Goal: Task Accomplishment & Management: Complete application form

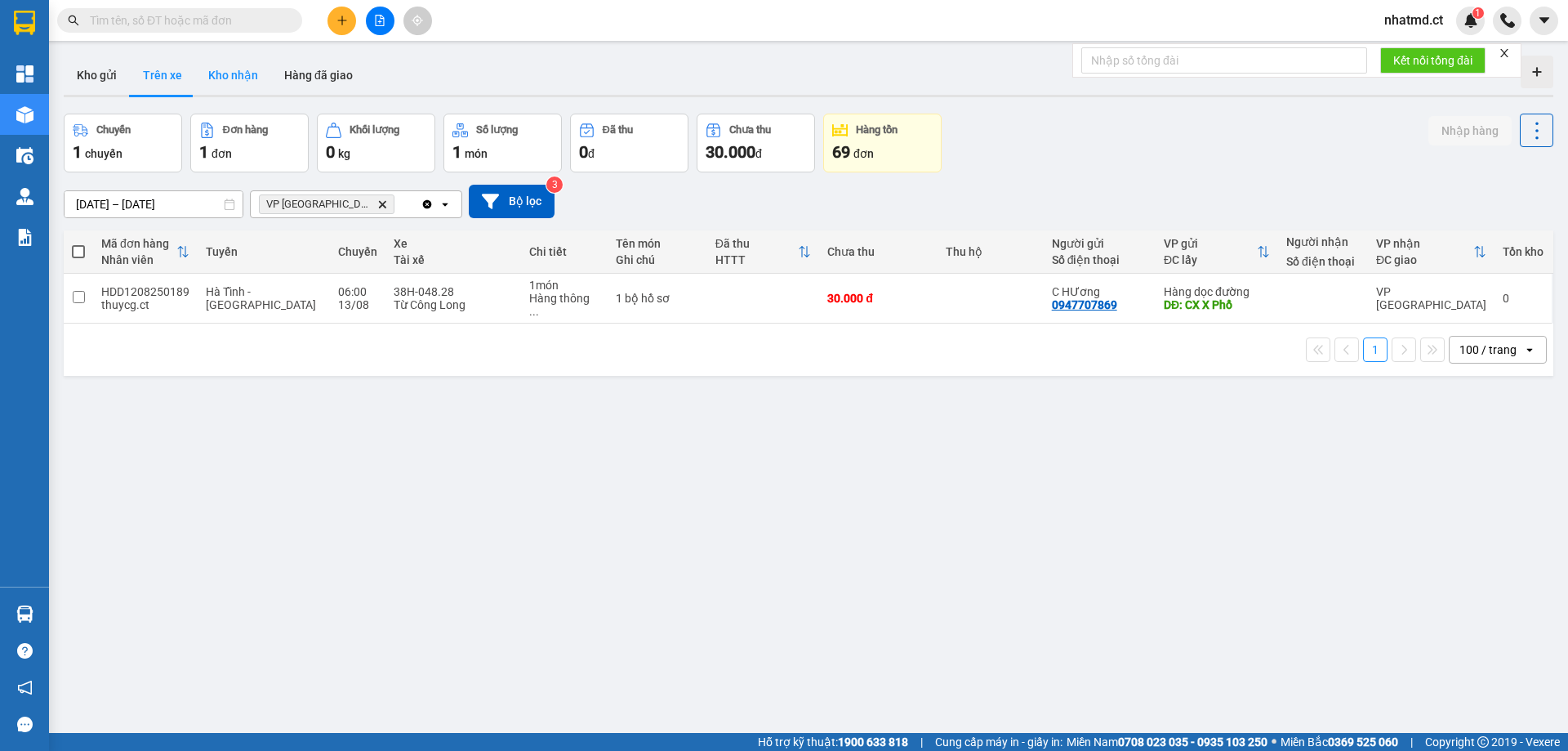
click at [251, 89] on button "Kho nhận" at bounding box center [233, 75] width 76 height 40
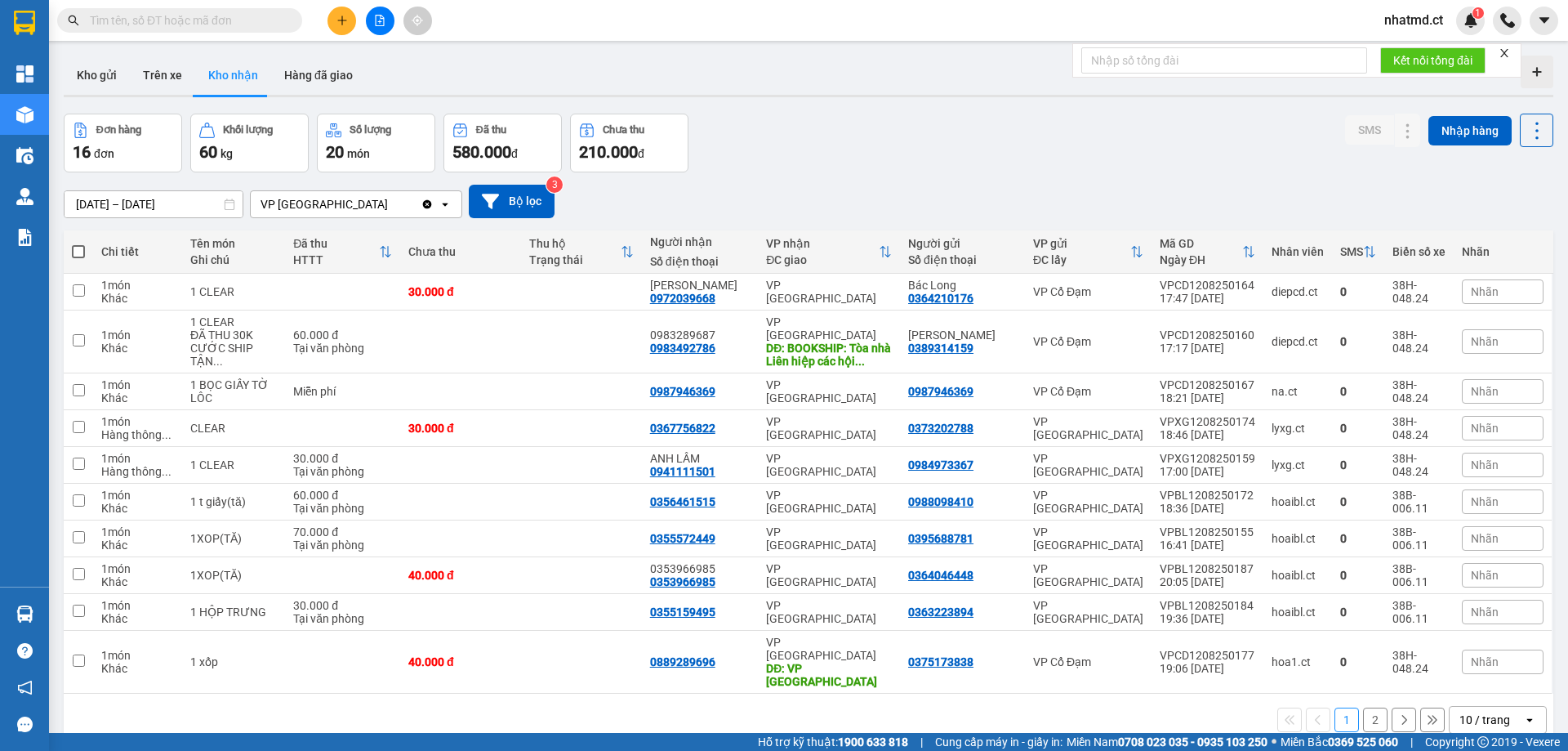
click at [1467, 711] on div "10 / trang" at bounding box center [1485, 719] width 51 height 16
click at [1468, 651] on span "100 / trang" at bounding box center [1479, 645] width 58 height 16
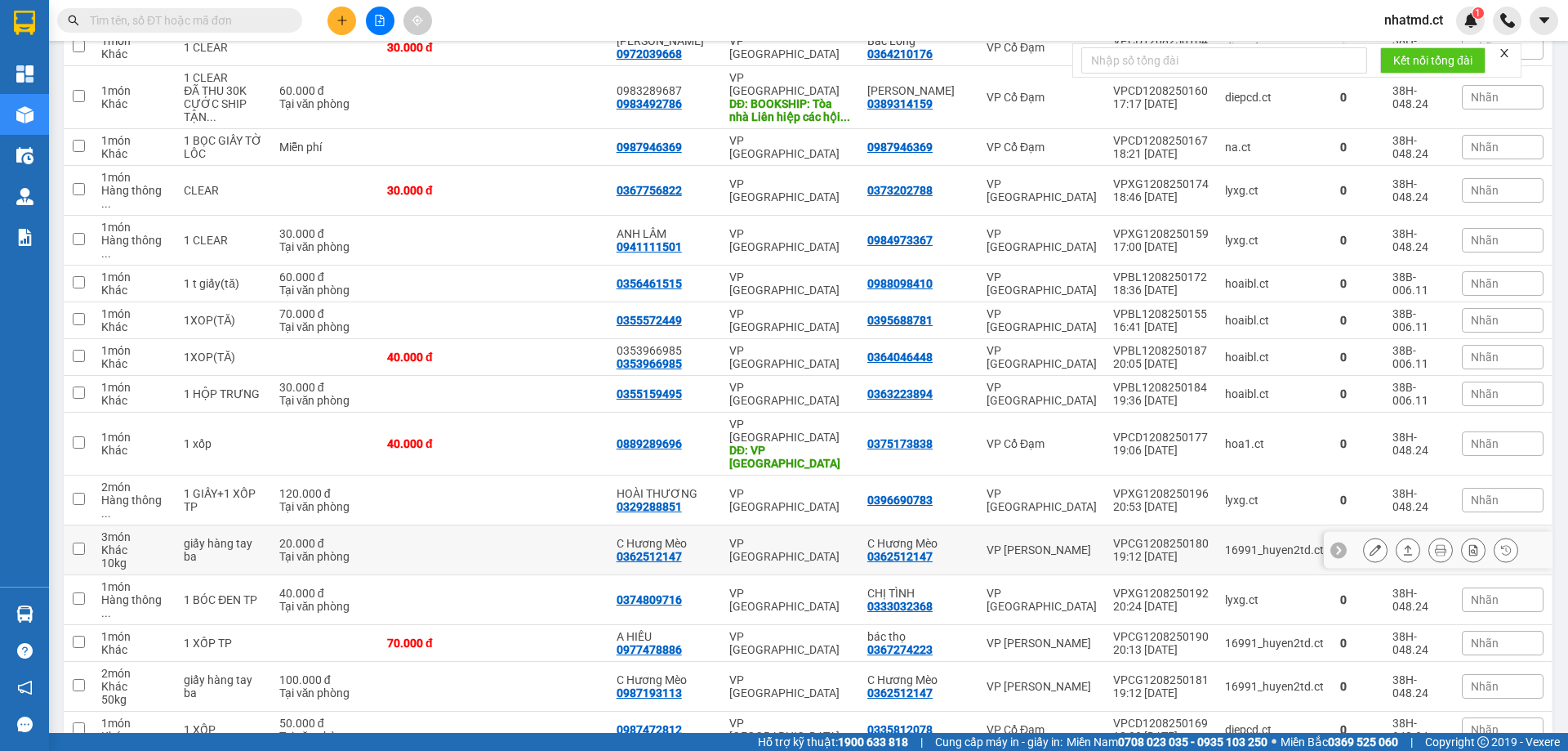
scroll to position [249, 0]
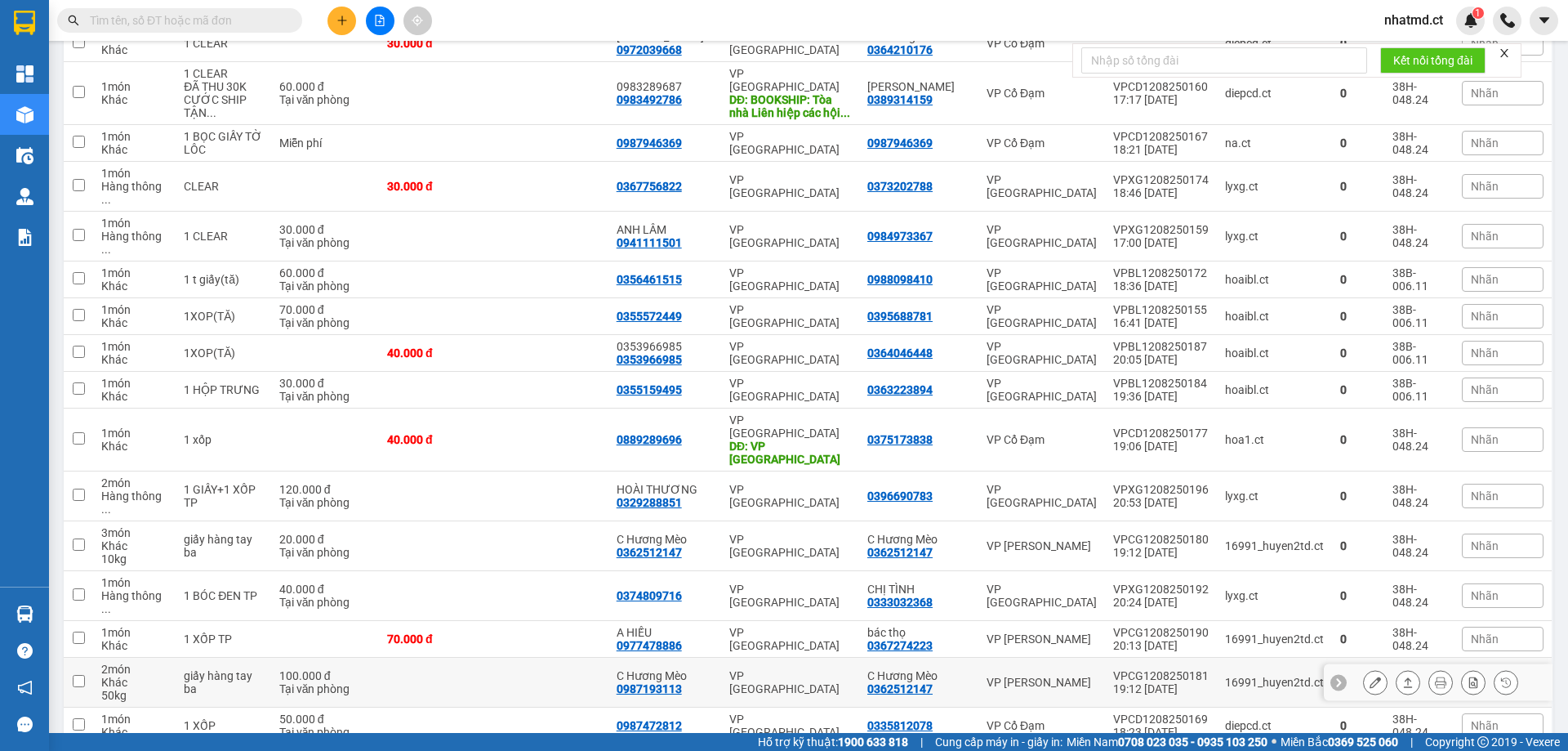
click at [544, 658] on td at bounding box center [550, 682] width 114 height 50
checkbox input "true"
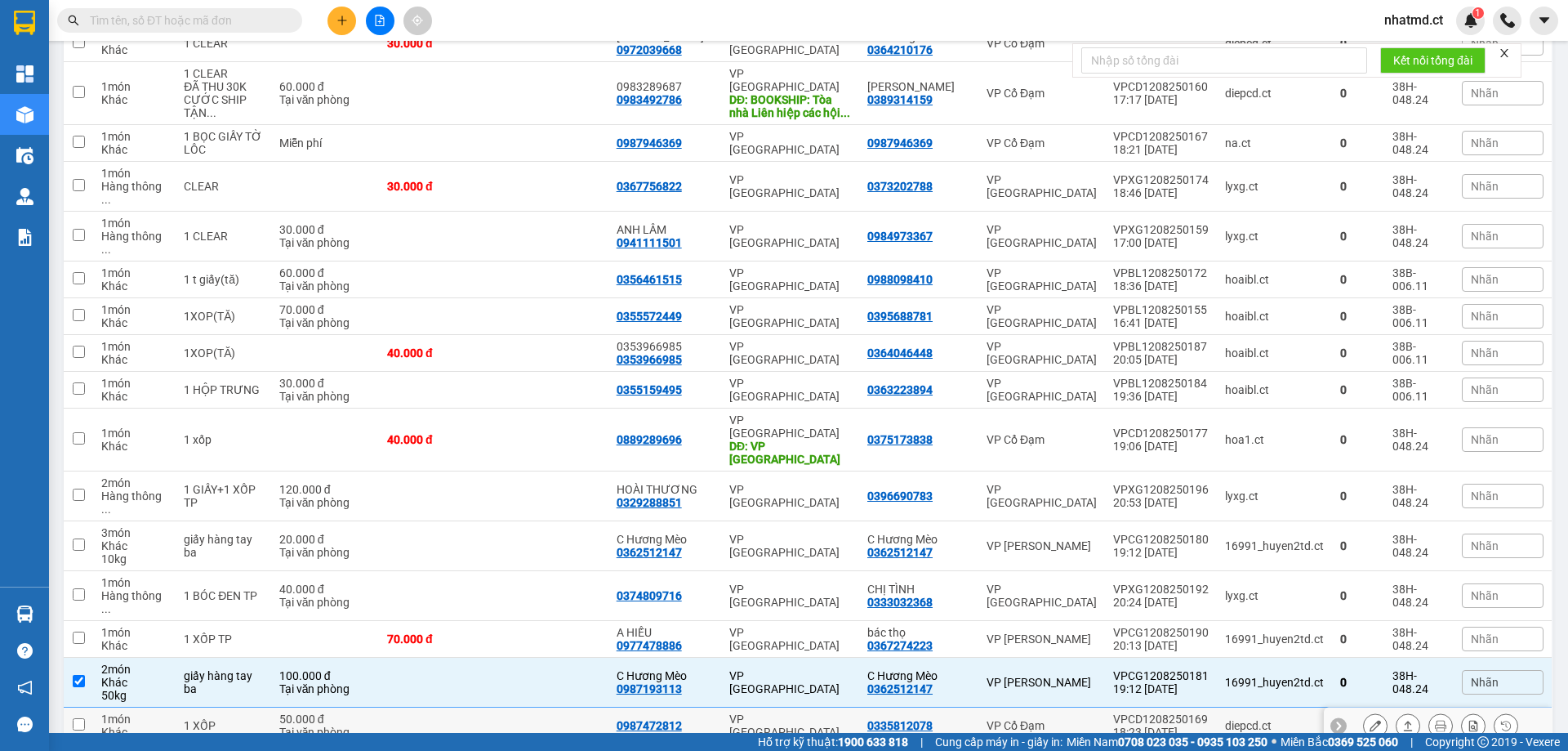
click at [607, 708] on td at bounding box center [550, 726] width 114 height 37
checkbox input "true"
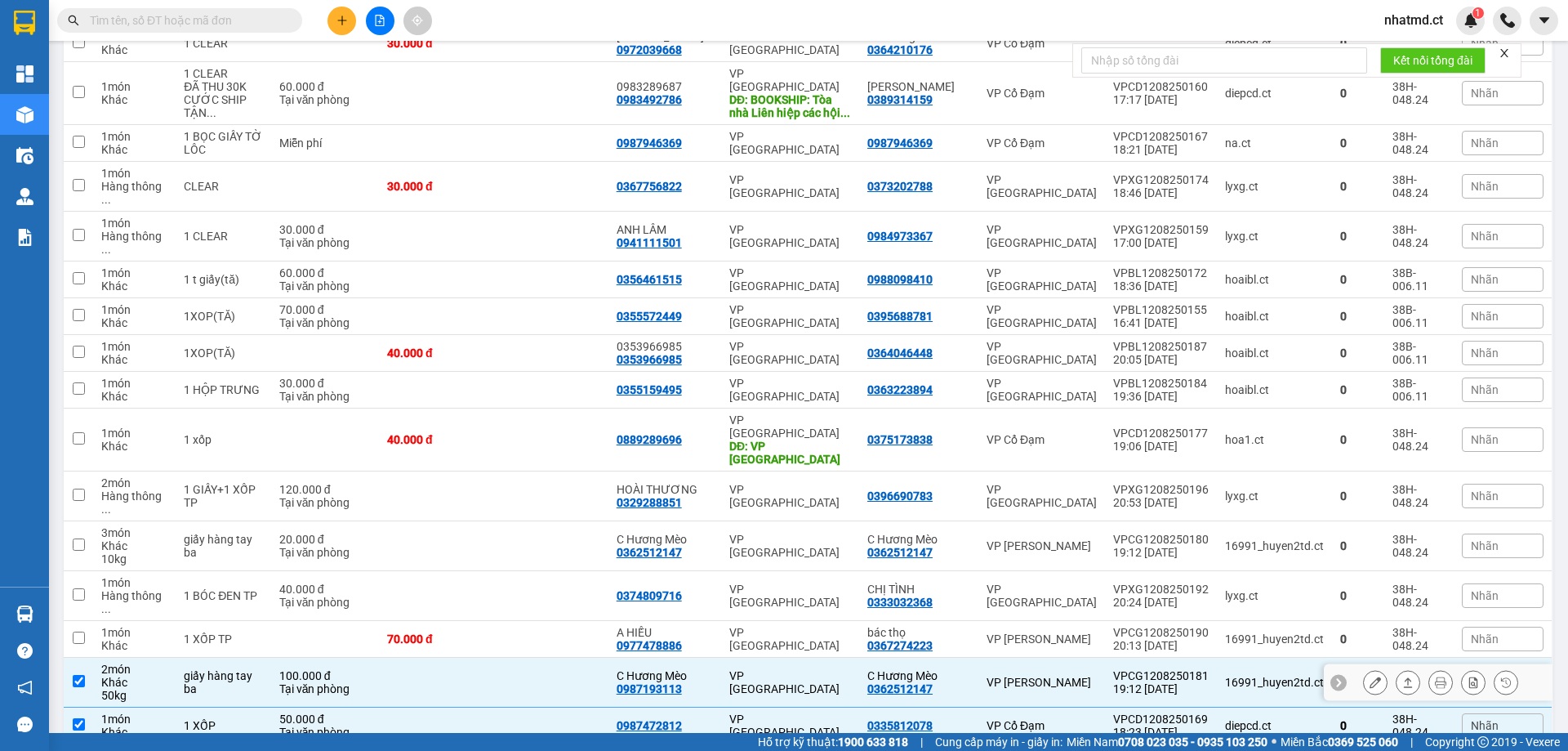
click at [577, 658] on td at bounding box center [550, 682] width 114 height 50
checkbox input "false"
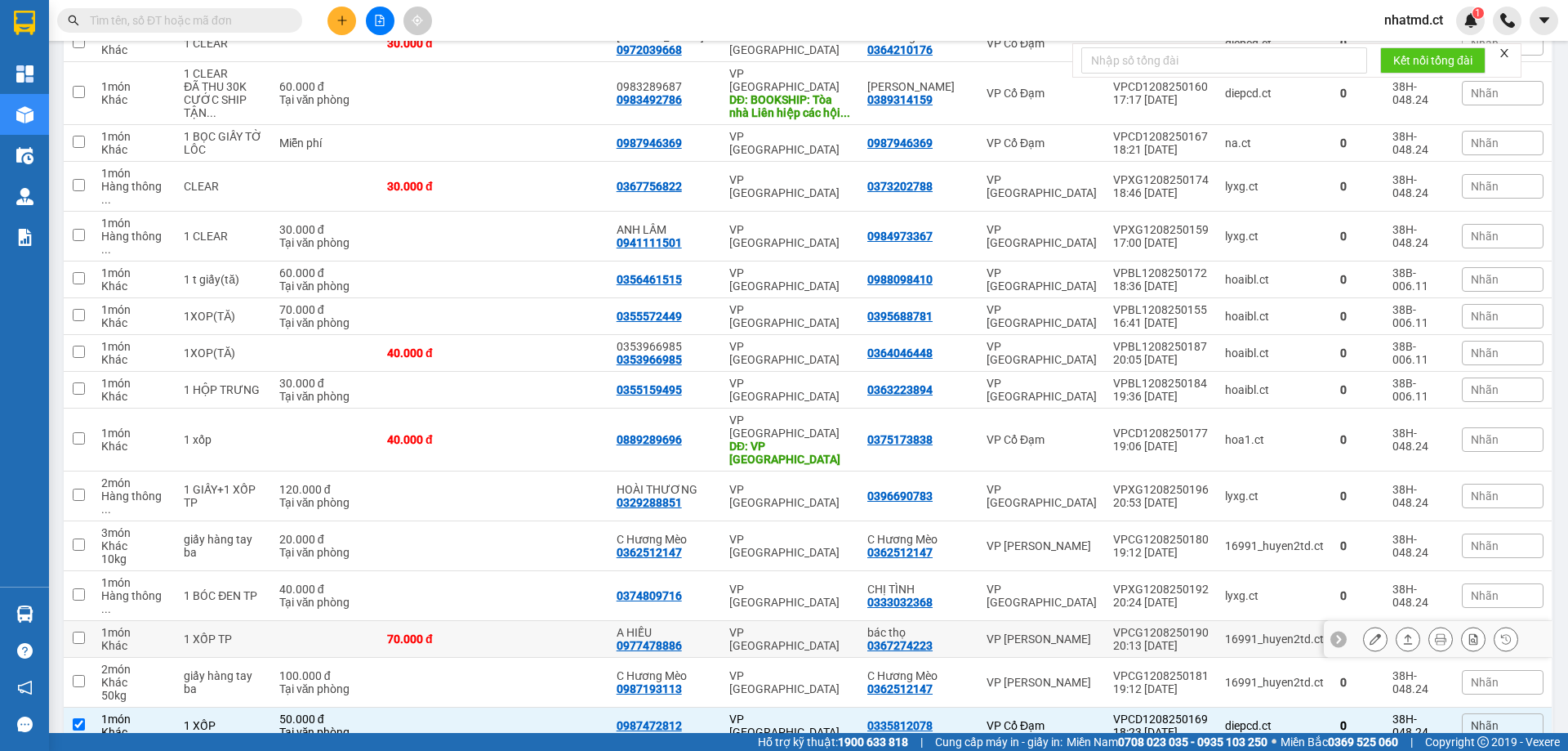
click at [744, 621] on td "VP [GEOGRAPHIC_DATA]" at bounding box center [790, 639] width 138 height 37
checkbox input "true"
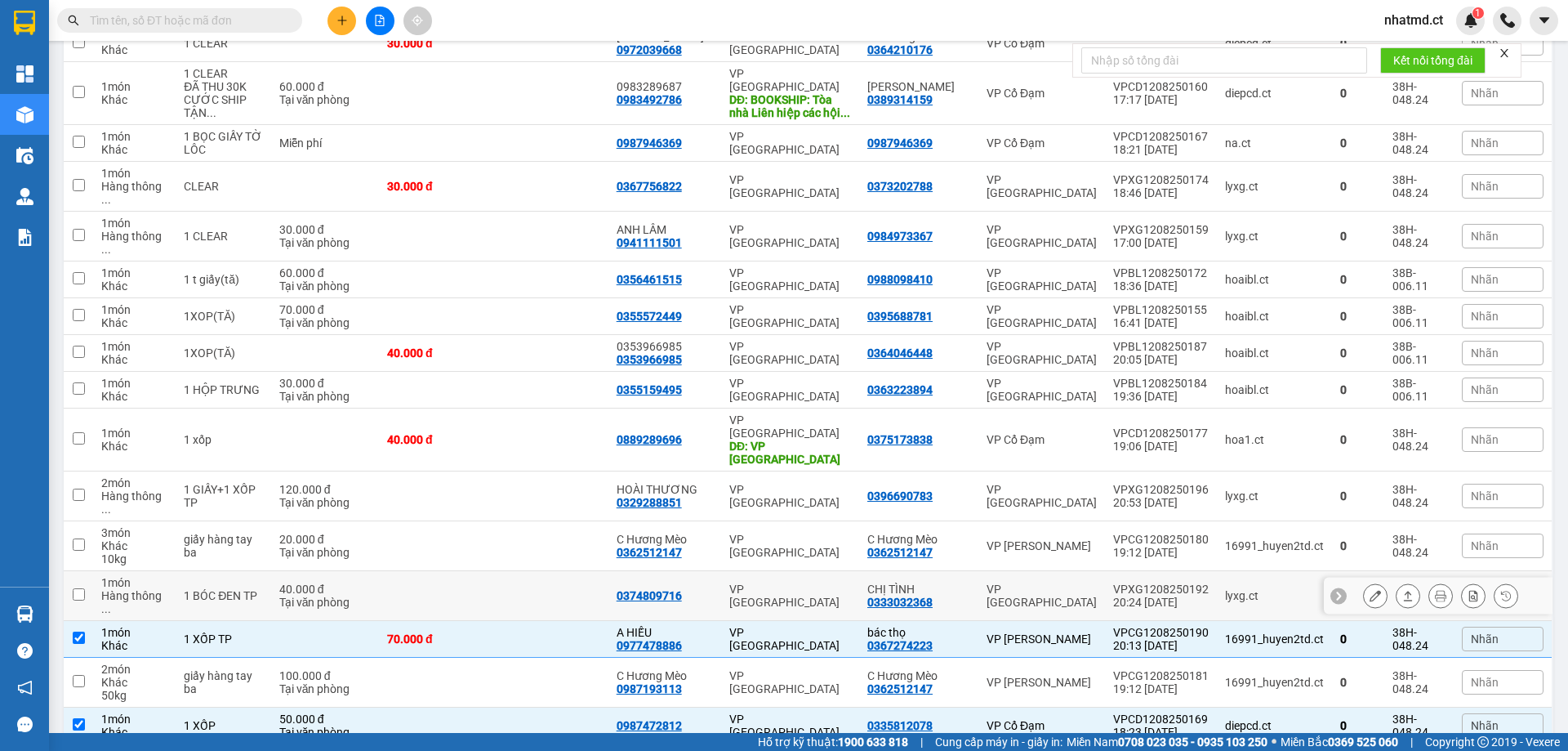
click at [559, 571] on td at bounding box center [550, 596] width 114 height 50
checkbox input "true"
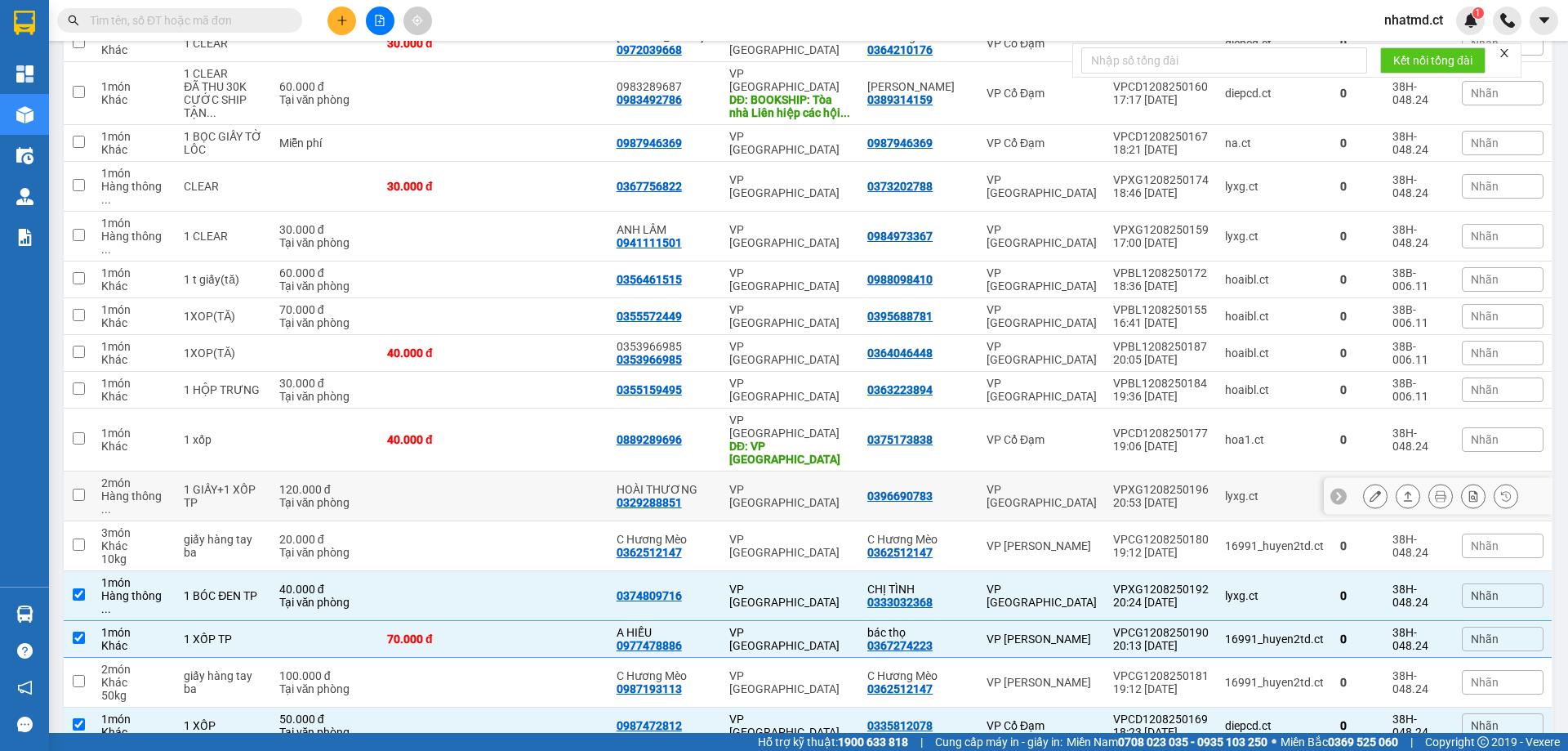
click at [574, 471] on td at bounding box center [550, 496] width 114 height 50
checkbox input "true"
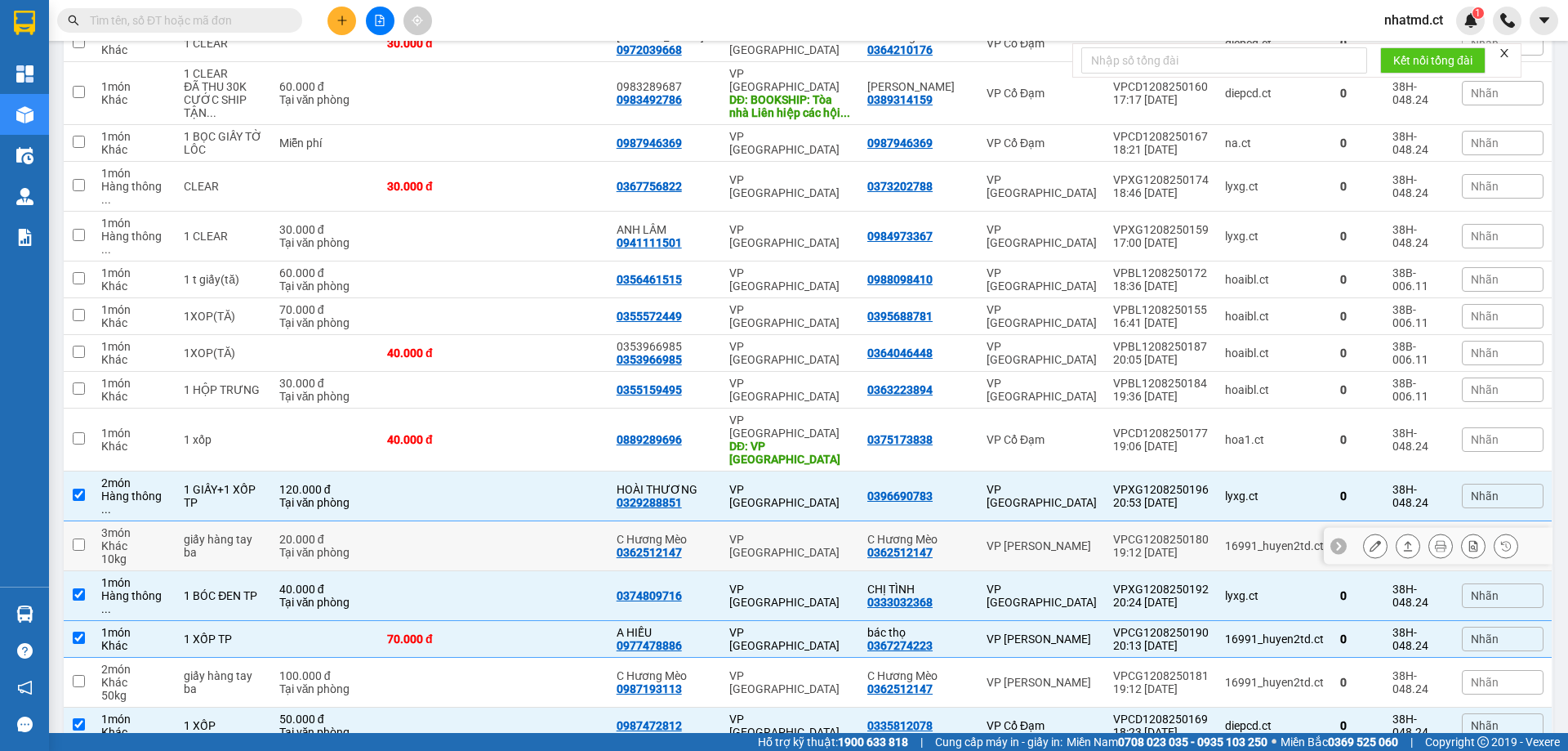
drag, startPoint x: 576, startPoint y: 491, endPoint x: 666, endPoint y: 571, distance: 120.4
click at [576, 521] on td at bounding box center [550, 546] width 114 height 50
checkbox input "true"
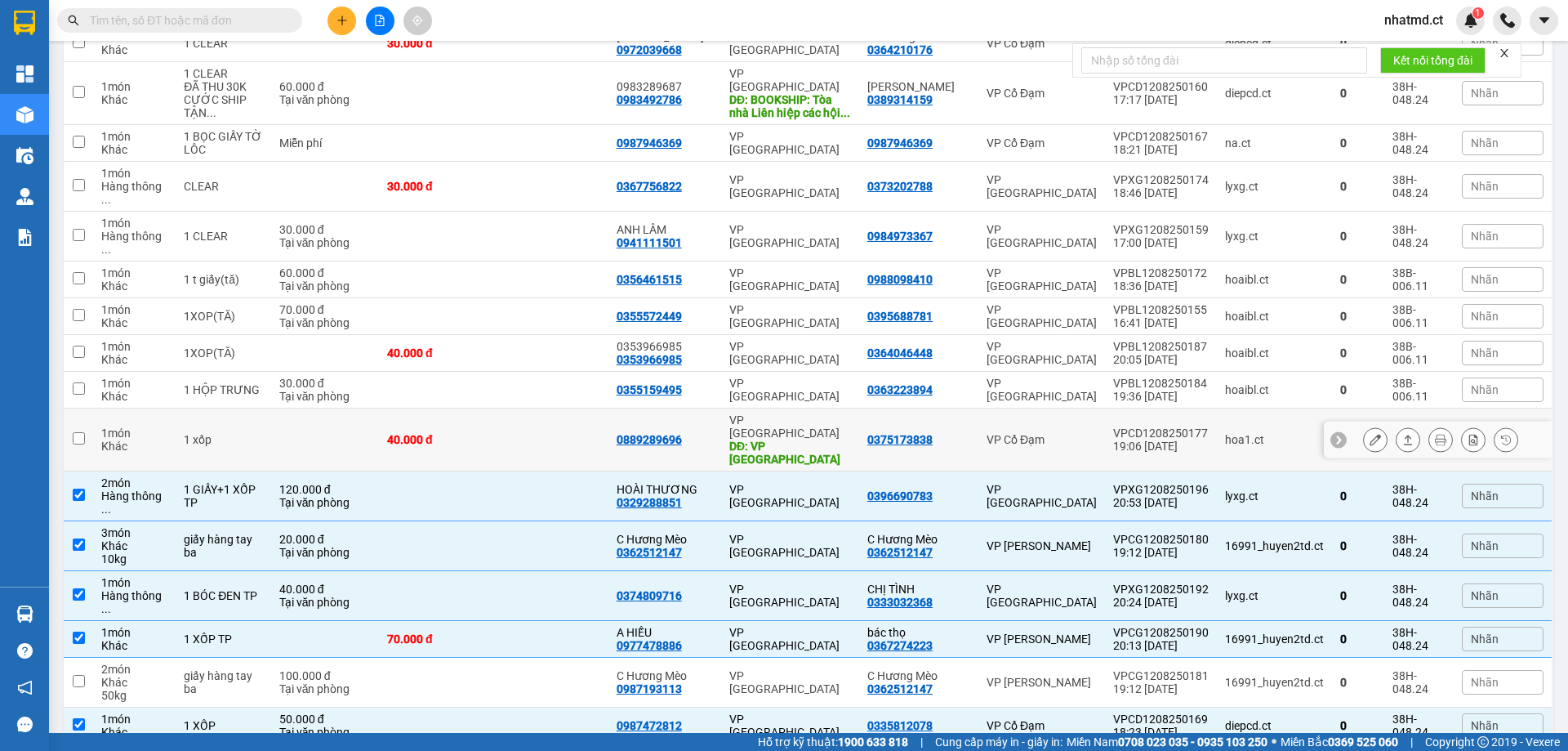
click at [599, 409] on td at bounding box center [550, 440] width 114 height 63
checkbox input "true"
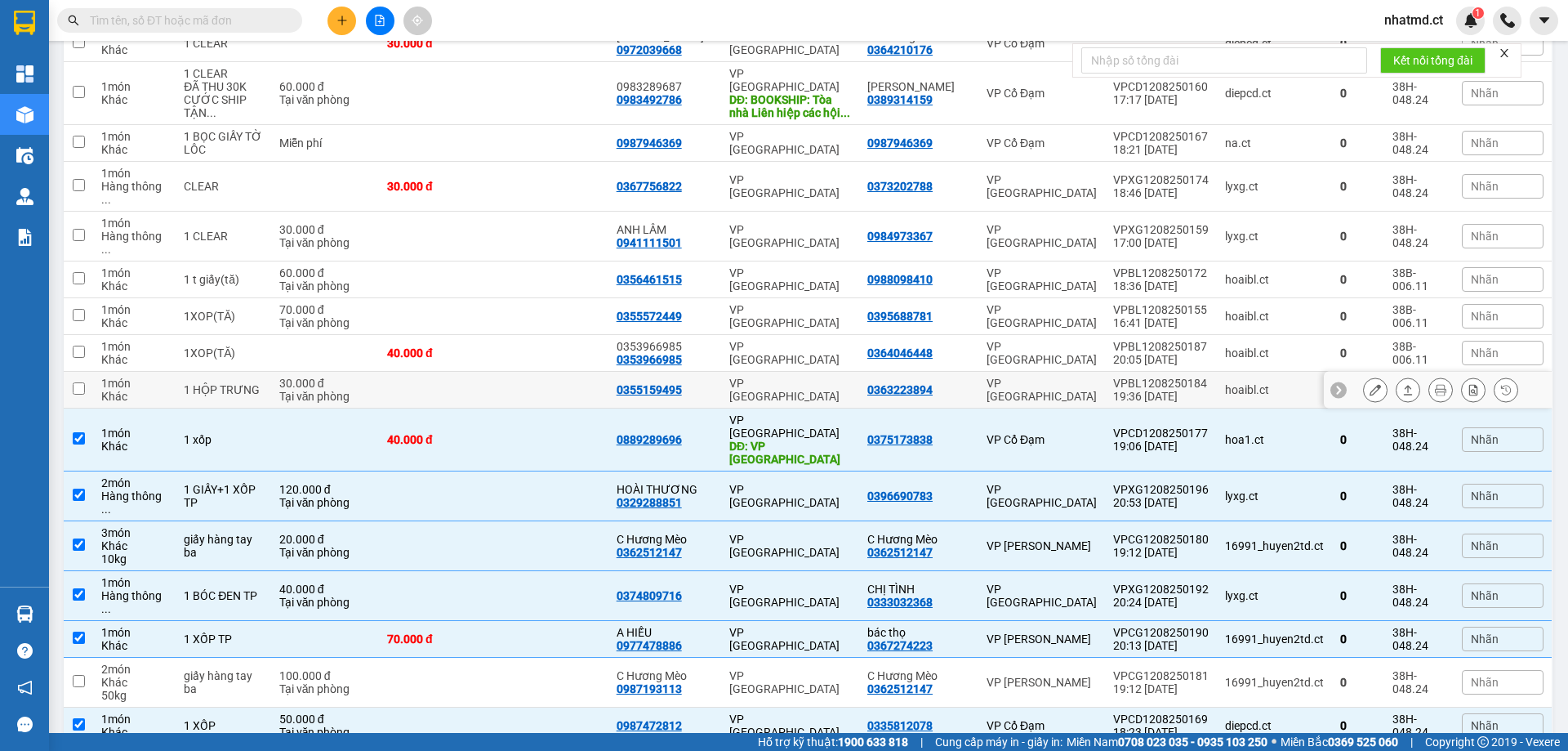
click at [581, 372] on td at bounding box center [550, 390] width 114 height 37
checkbox input "true"
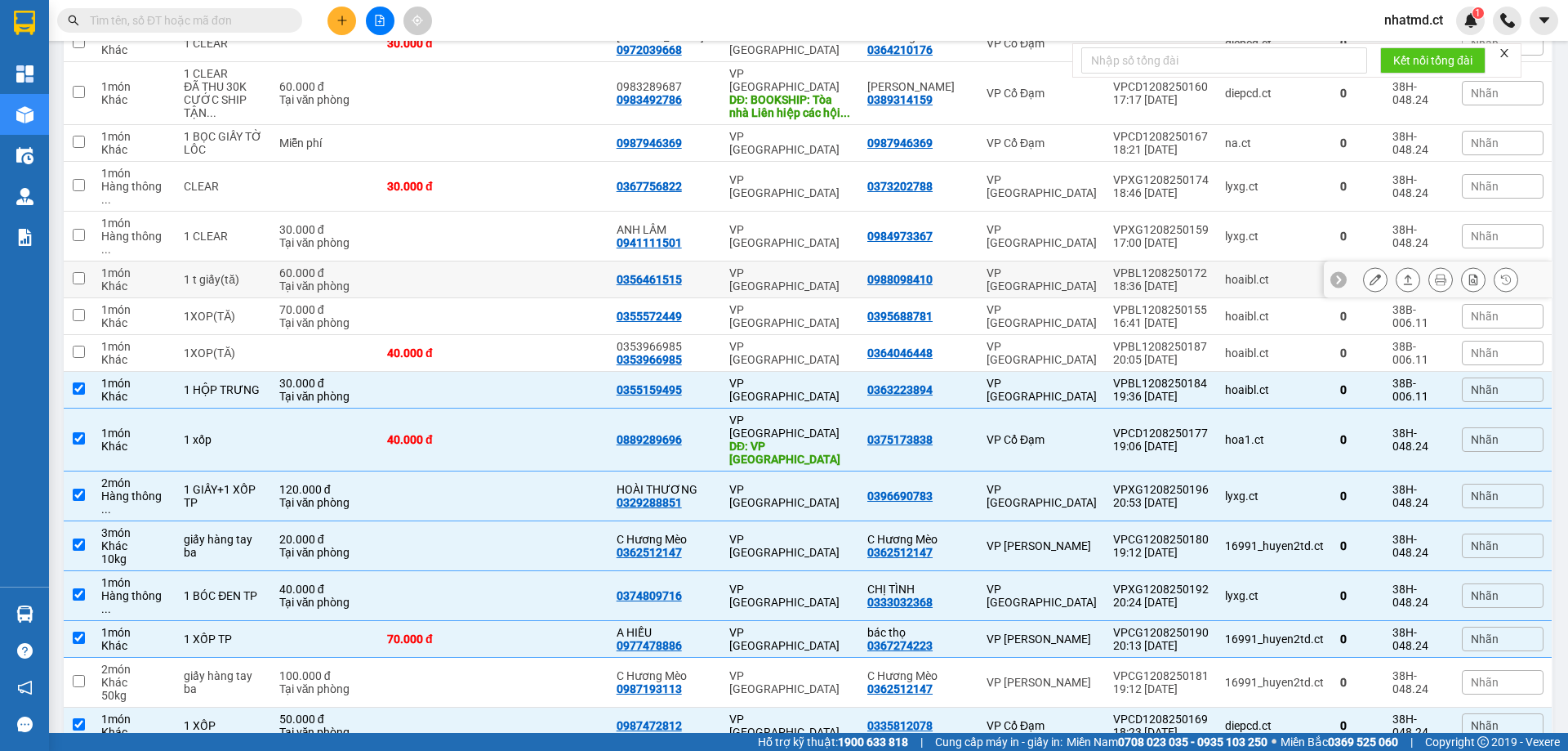
click at [493, 261] on td at bounding box center [435, 279] width 114 height 37
checkbox input "true"
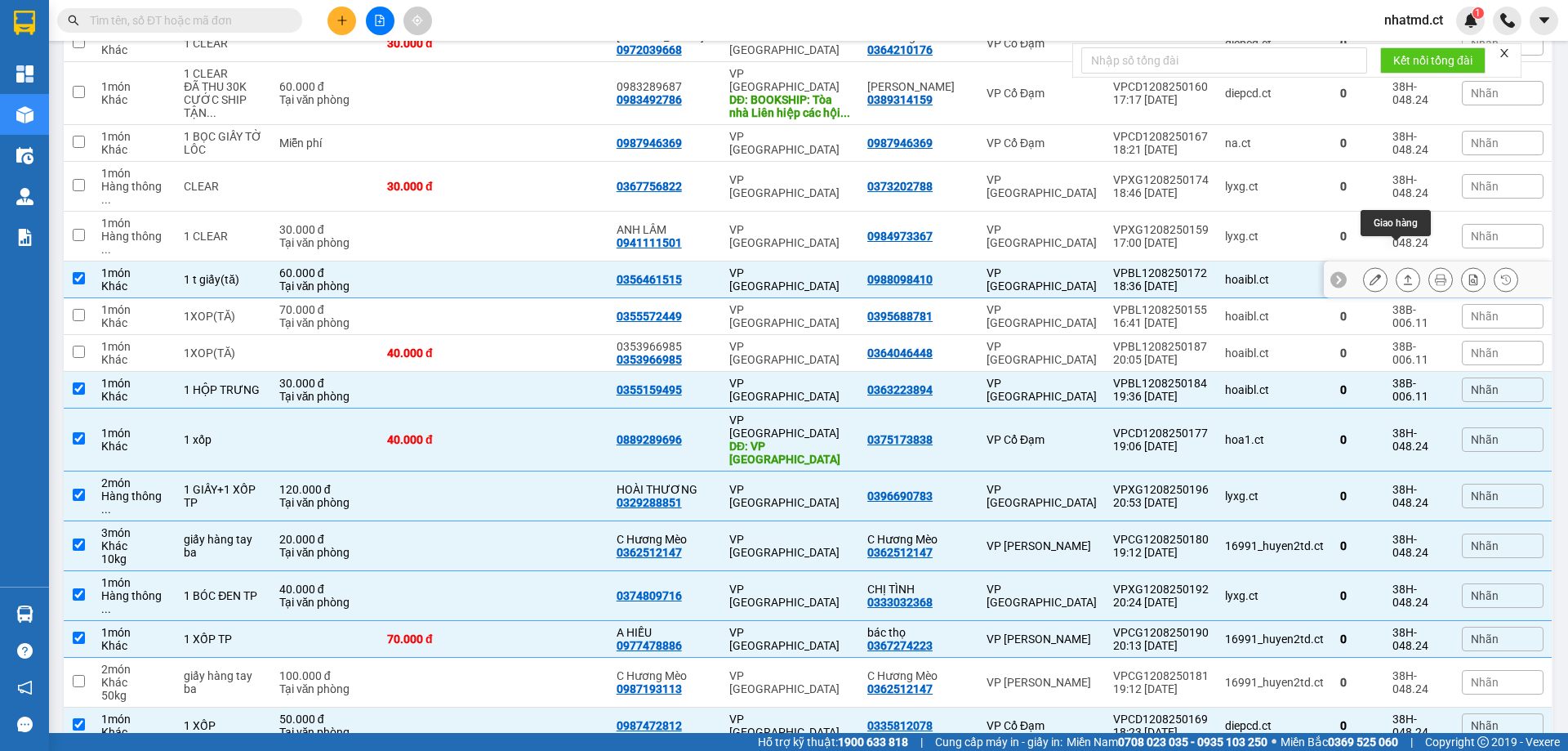
click at [1369, 274] on icon at bounding box center [1375, 280] width 11 height 11
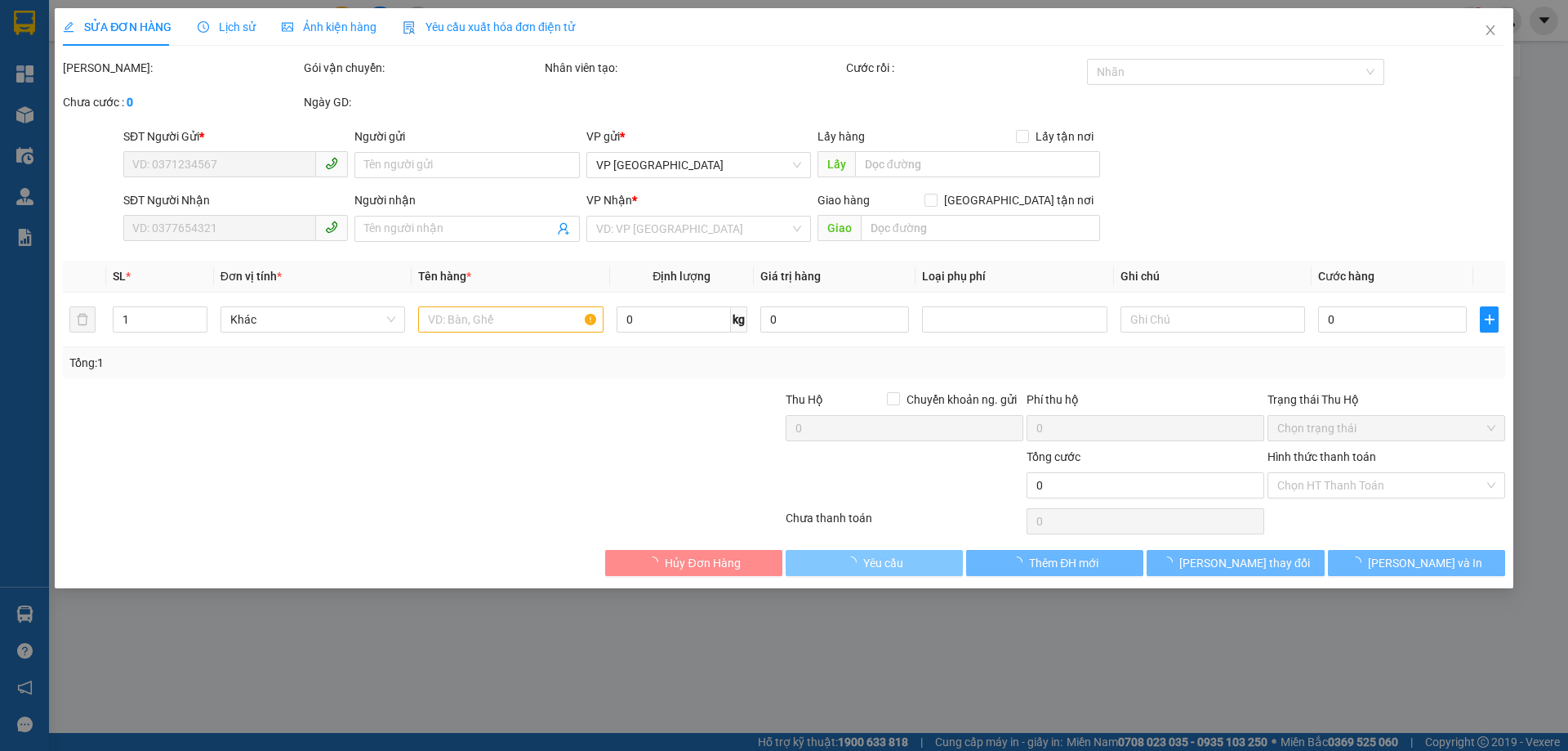
type input "0988098410"
type input "0356461515"
type input "60.000"
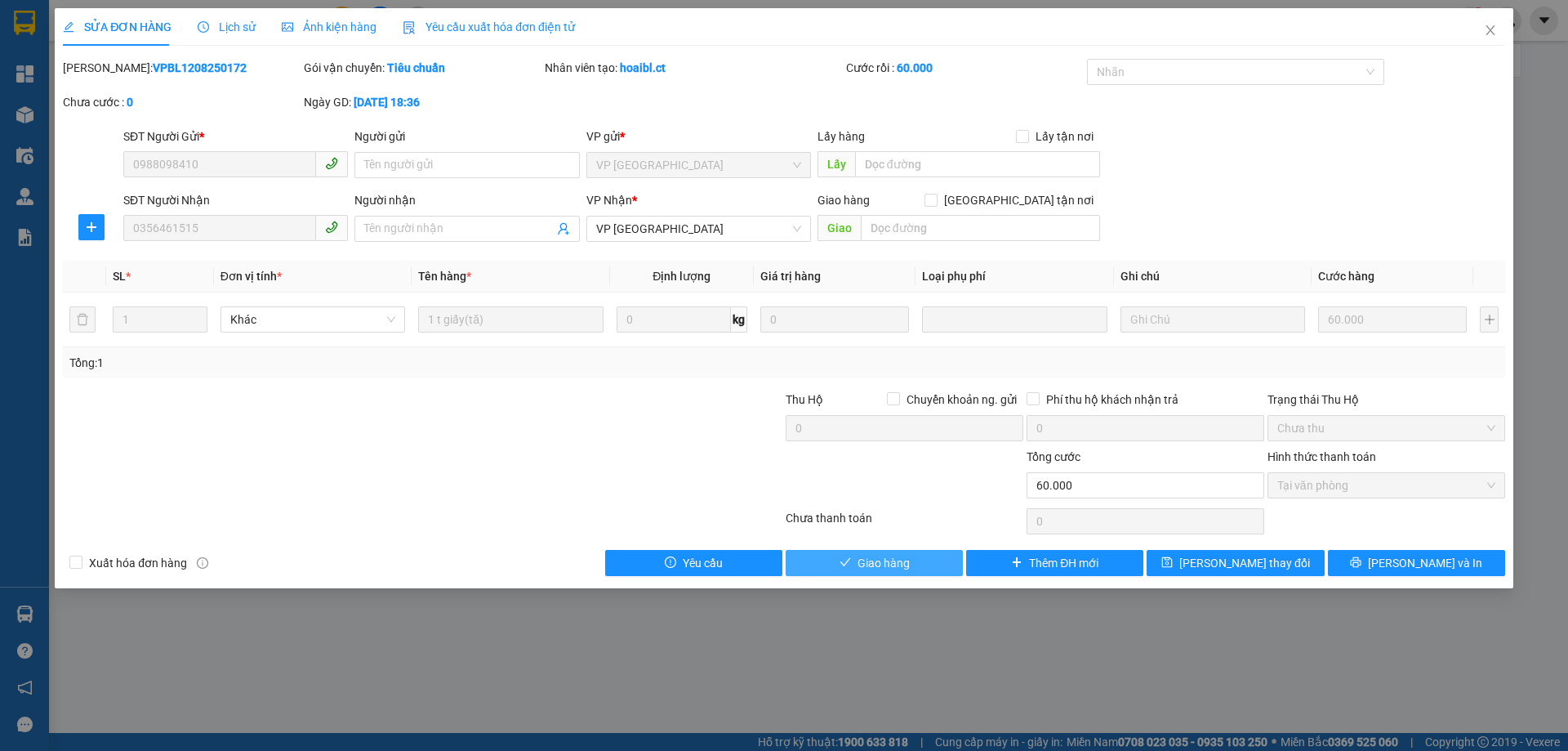
click at [890, 565] on span "Giao hàng" at bounding box center [883, 563] width 52 height 18
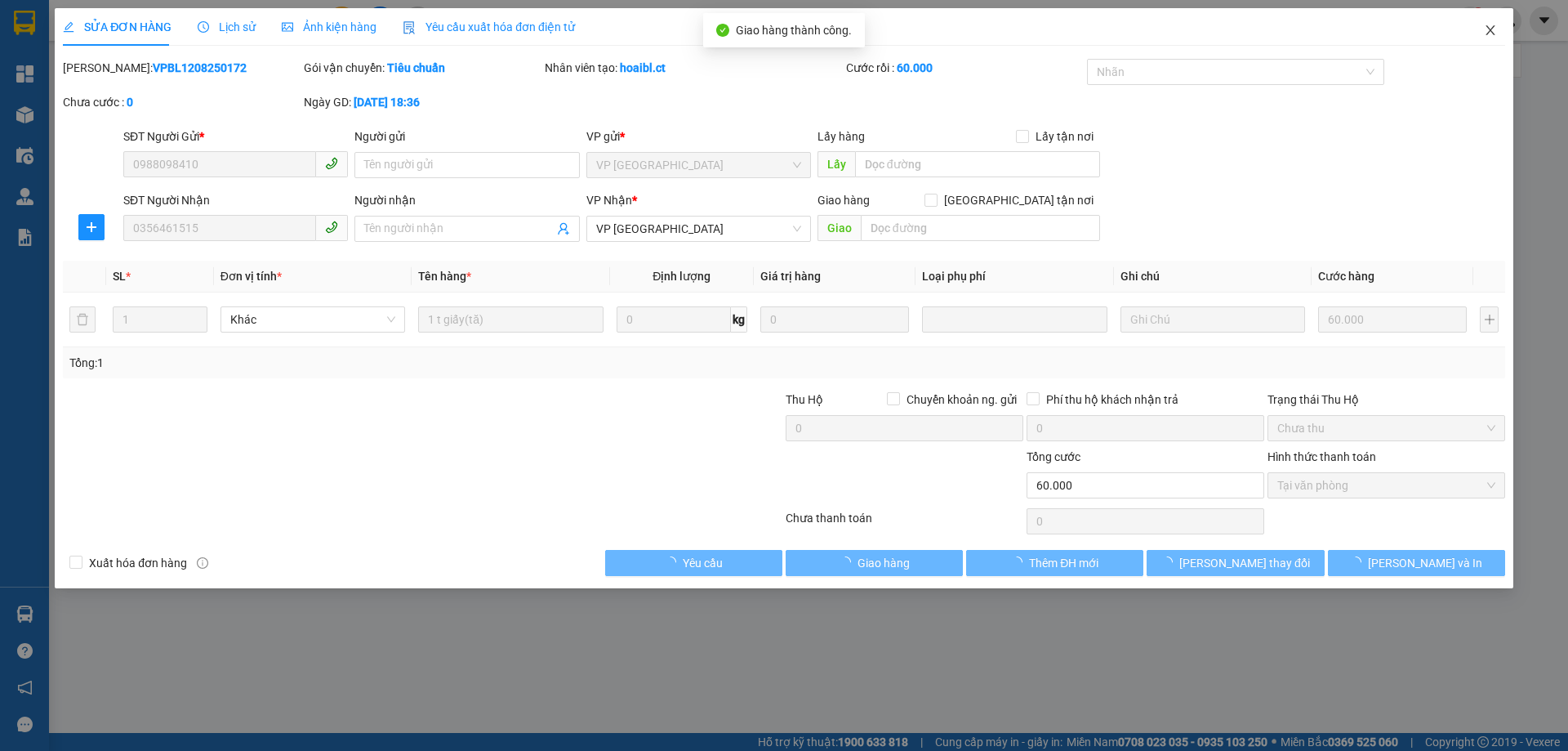
click at [1495, 34] on icon "close" at bounding box center [1491, 30] width 13 height 13
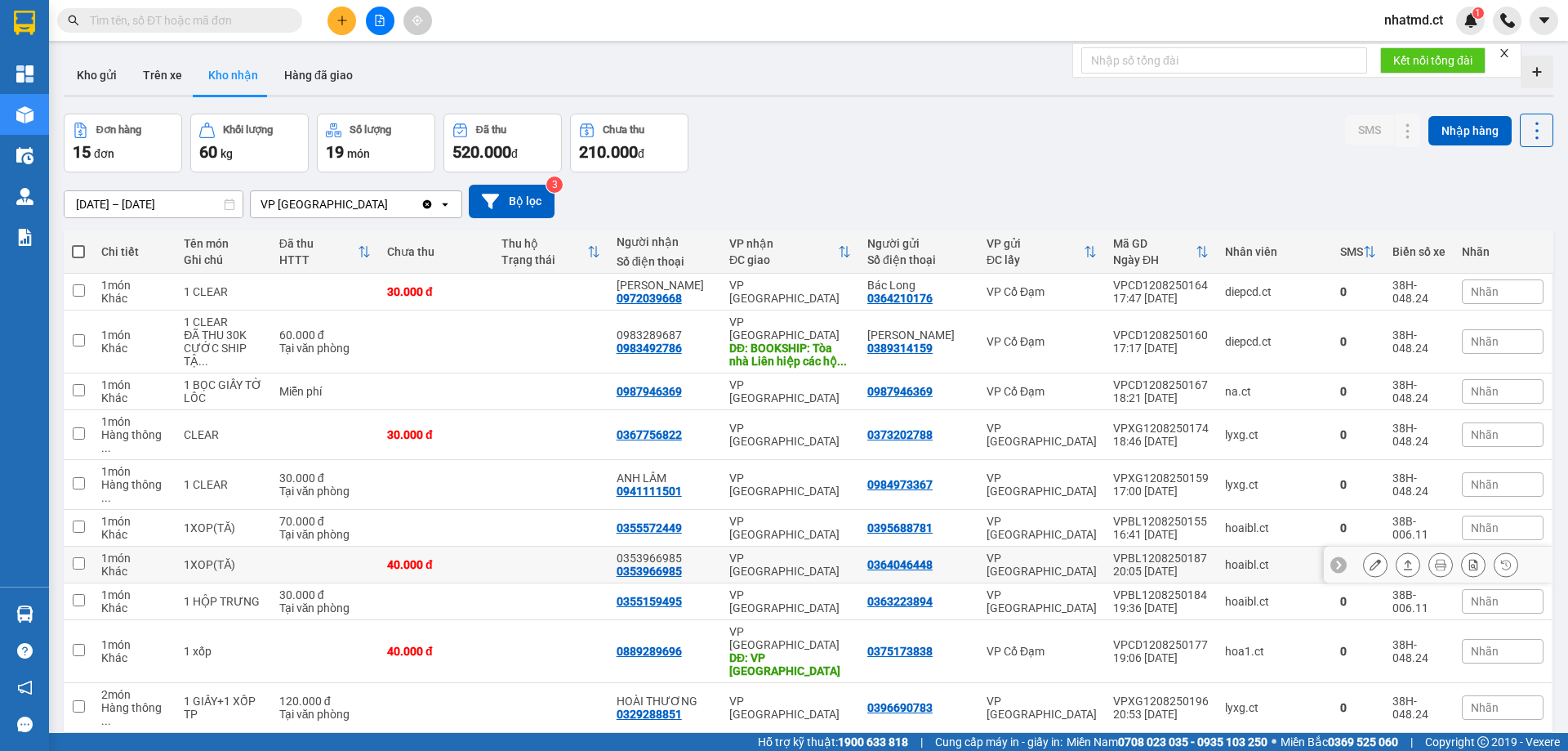
click at [570, 547] on td at bounding box center [550, 564] width 114 height 37
checkbox input "true"
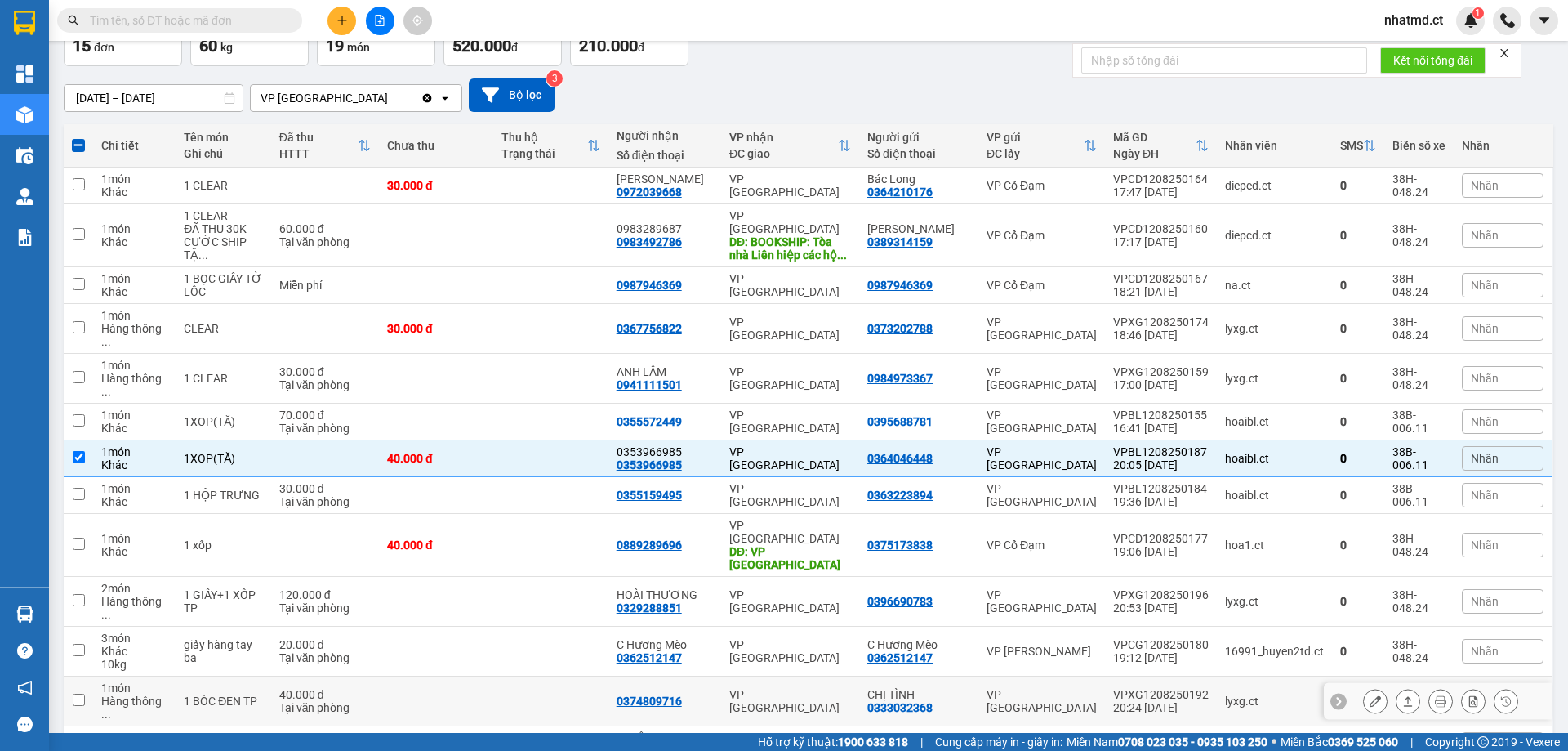
scroll to position [82, 0]
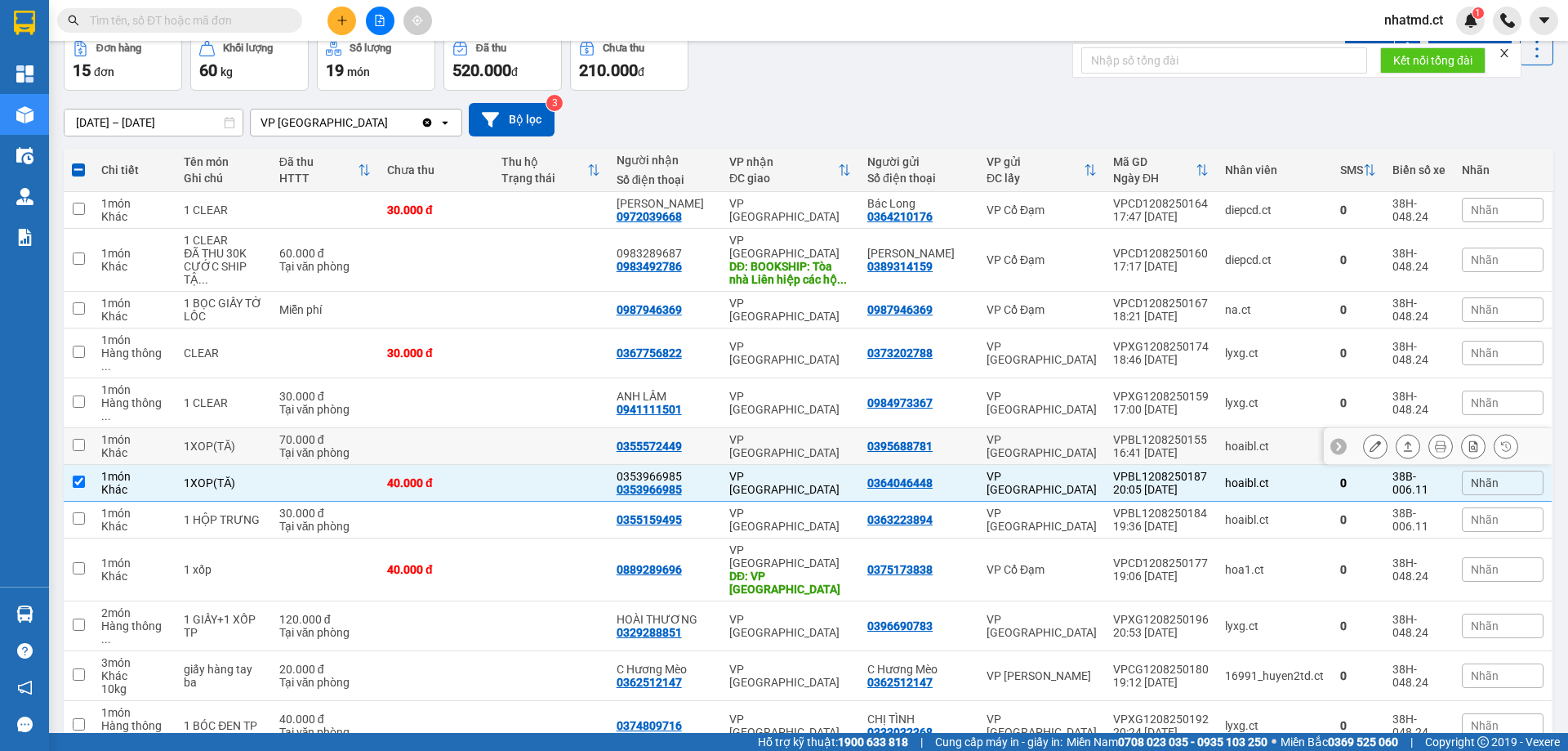
click at [589, 428] on td at bounding box center [550, 446] width 114 height 37
checkbox input "true"
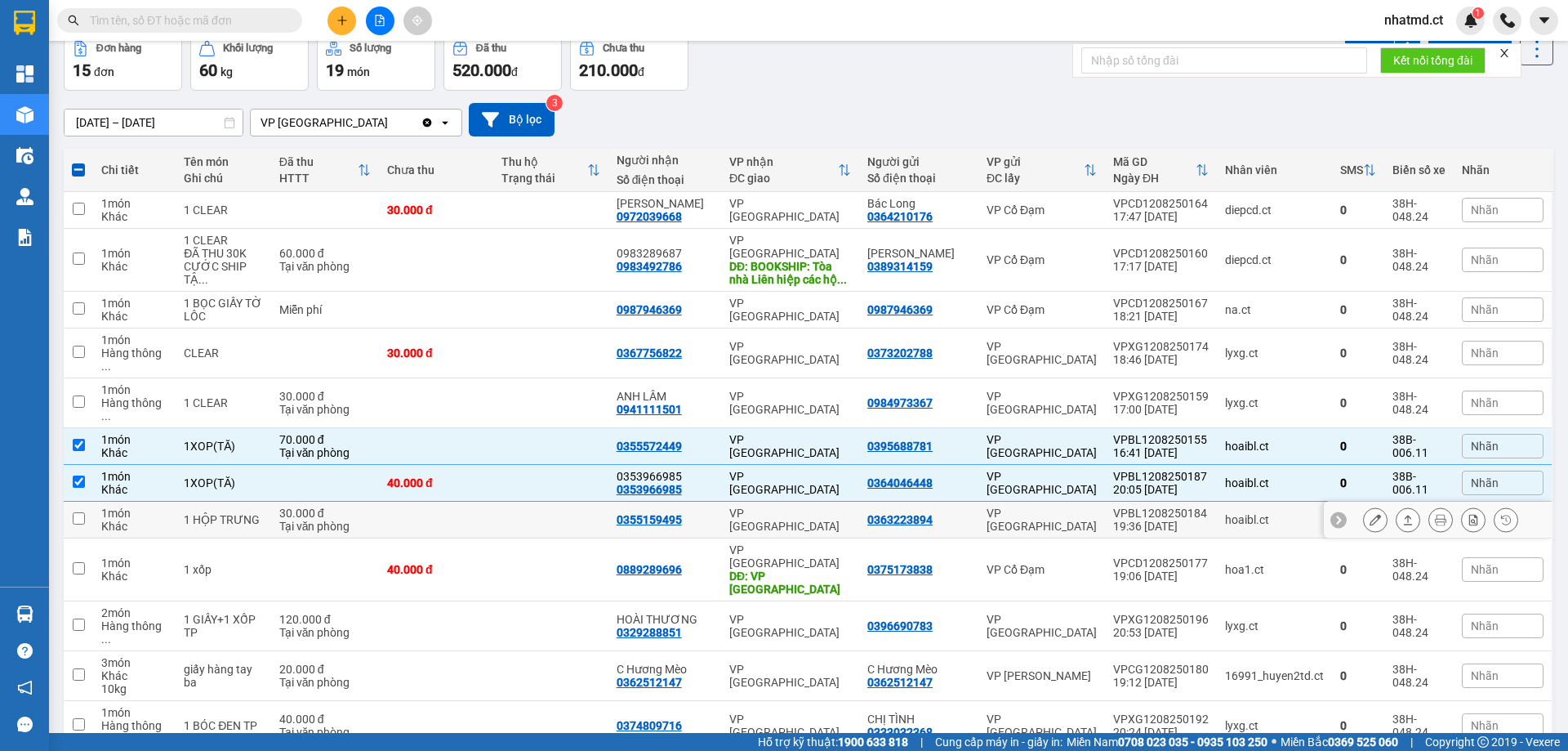
scroll to position [0, 0]
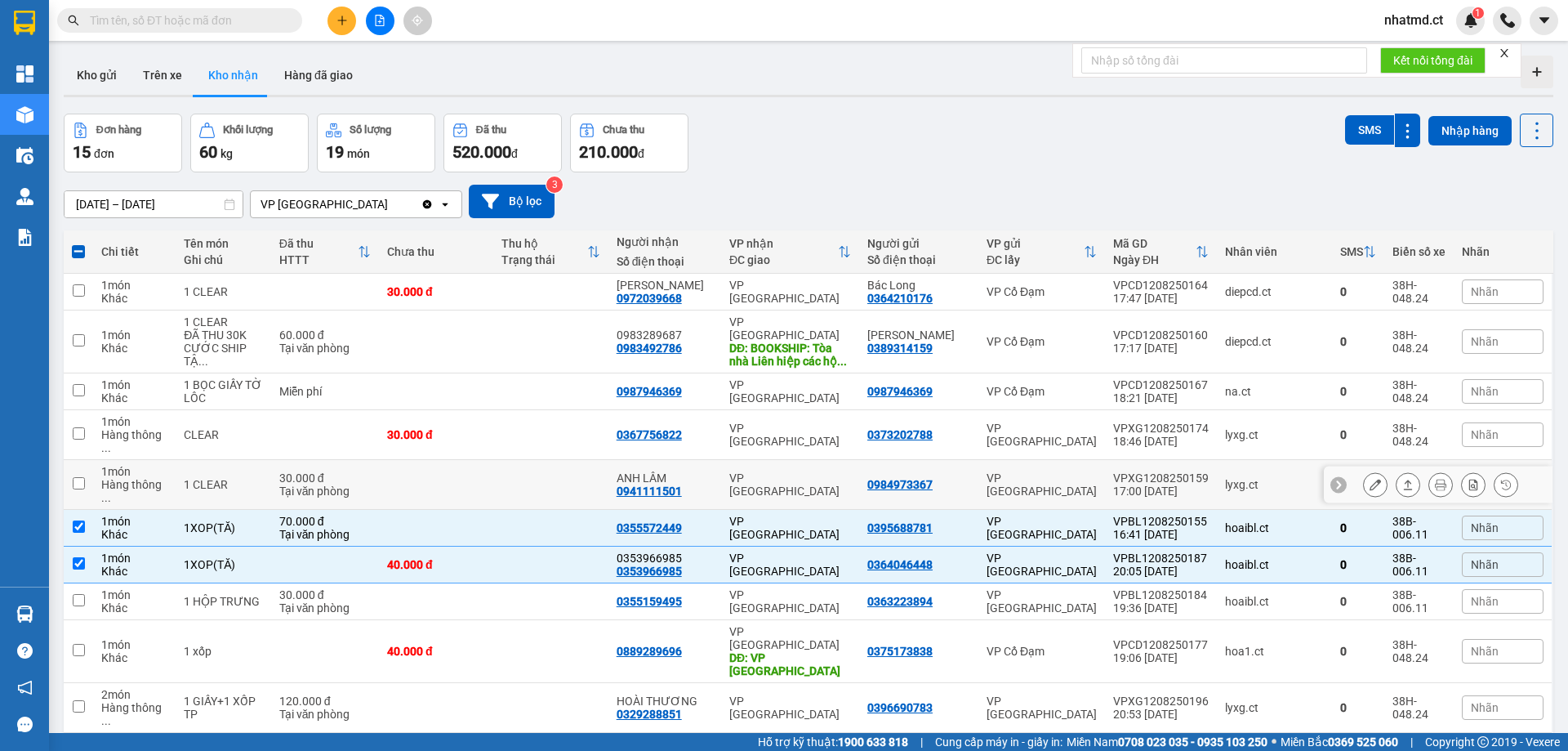
click at [769, 471] on div "VP [GEOGRAPHIC_DATA]" at bounding box center [789, 484] width 121 height 26
checkbox input "true"
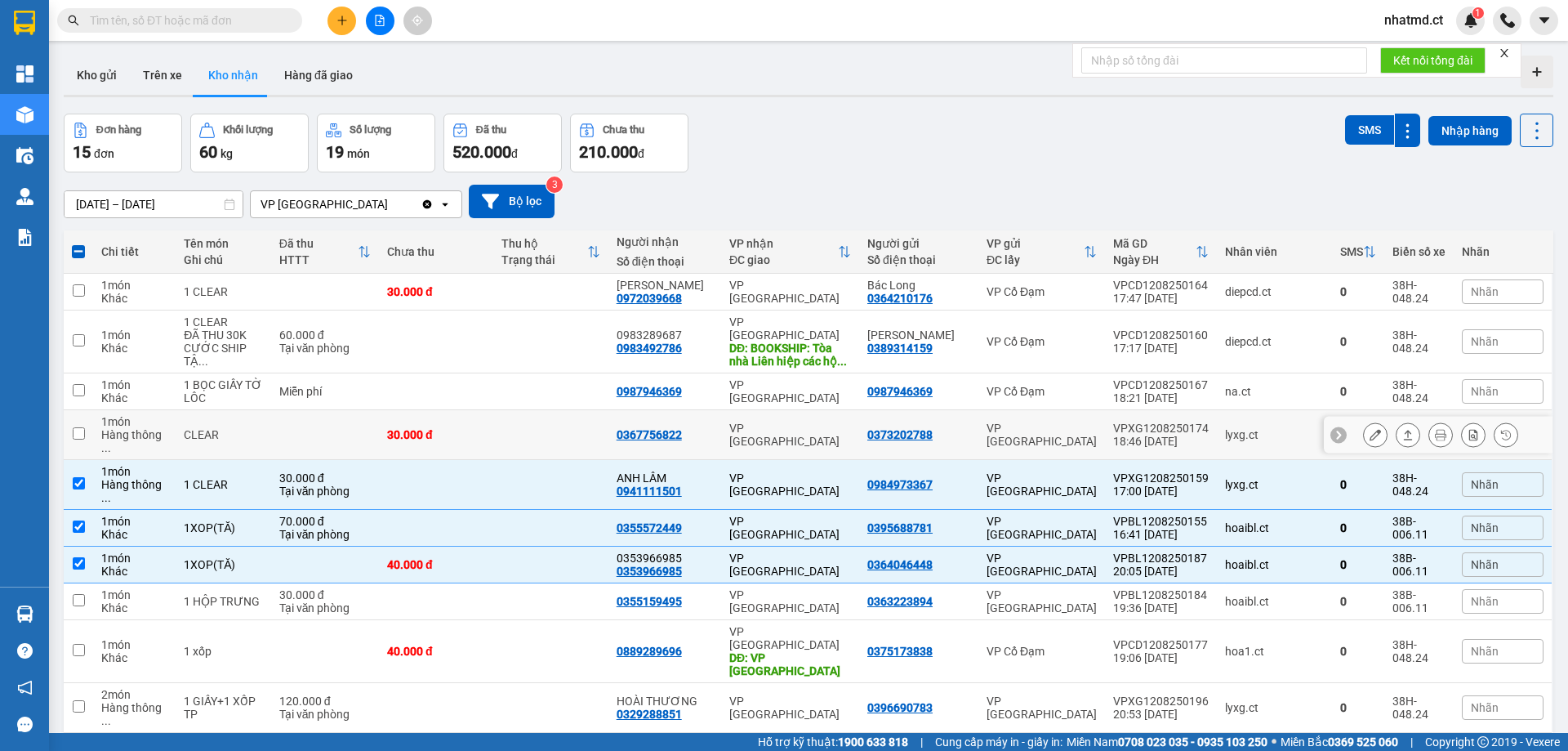
click at [710, 424] on td "0367756822" at bounding box center [665, 434] width 113 height 50
checkbox input "true"
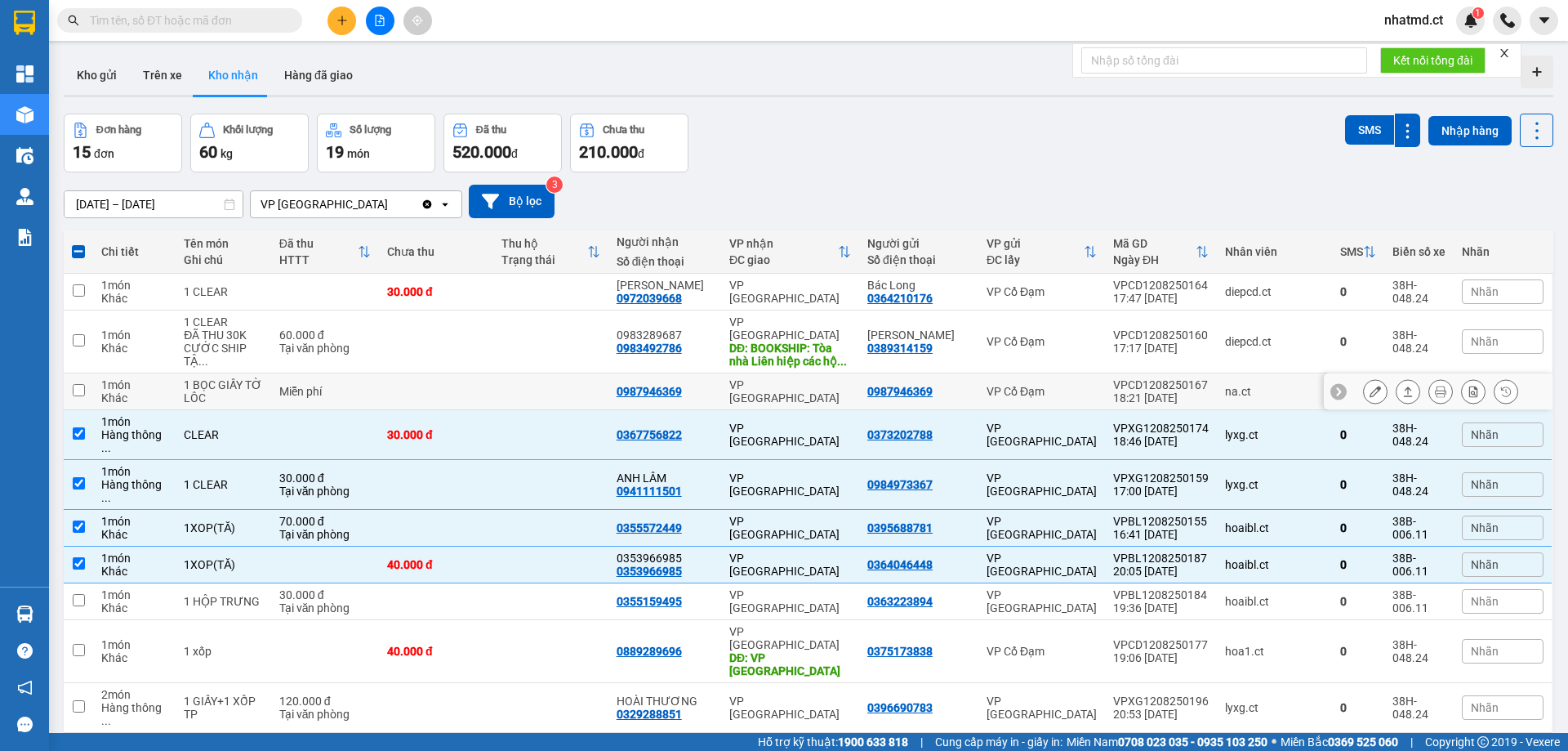
click at [567, 373] on td at bounding box center [550, 391] width 114 height 37
checkbox input "true"
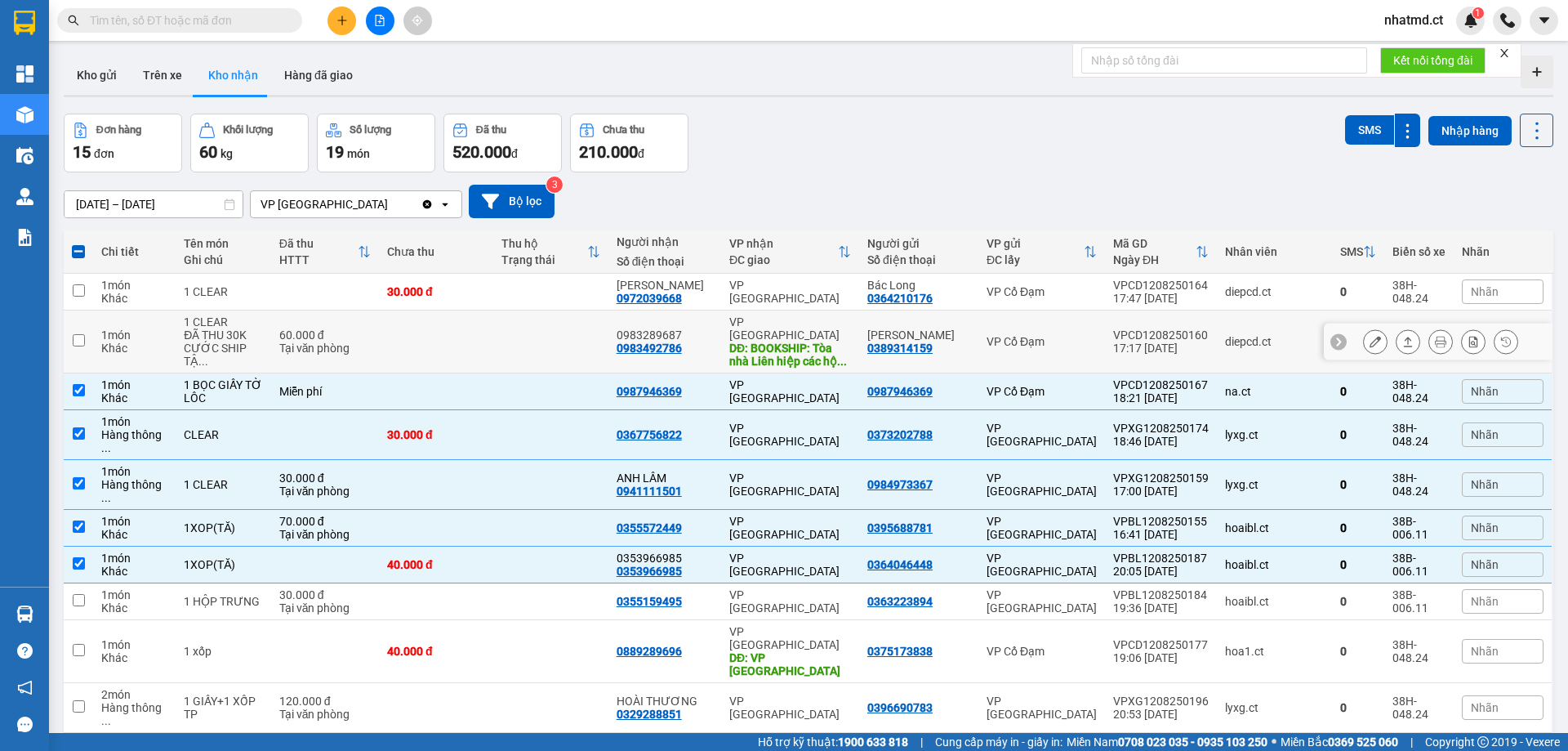
click at [520, 330] on td at bounding box center [550, 342] width 114 height 63
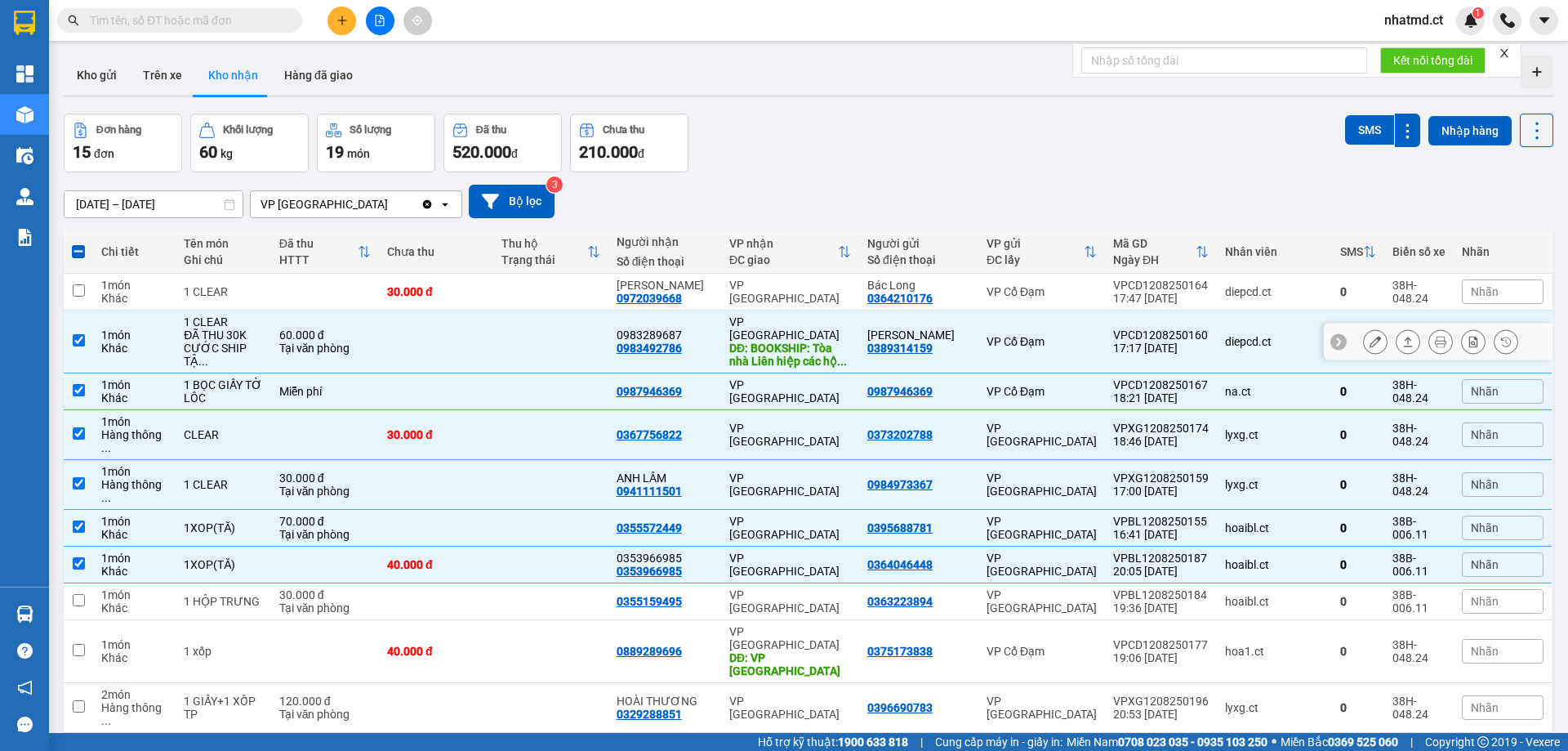
click at [520, 325] on td at bounding box center [550, 342] width 114 height 63
checkbox input "false"
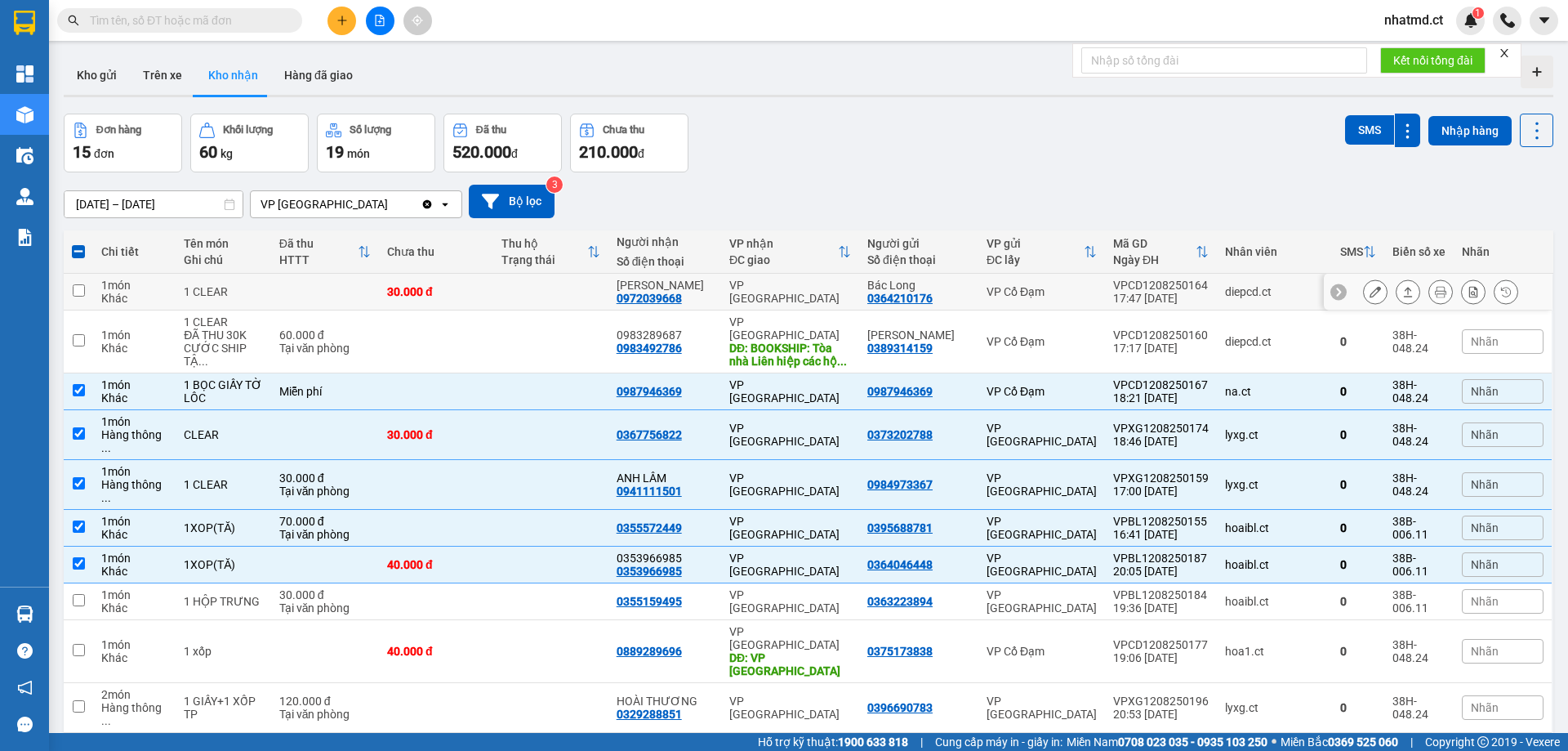
click at [527, 307] on td at bounding box center [550, 292] width 114 height 37
checkbox input "true"
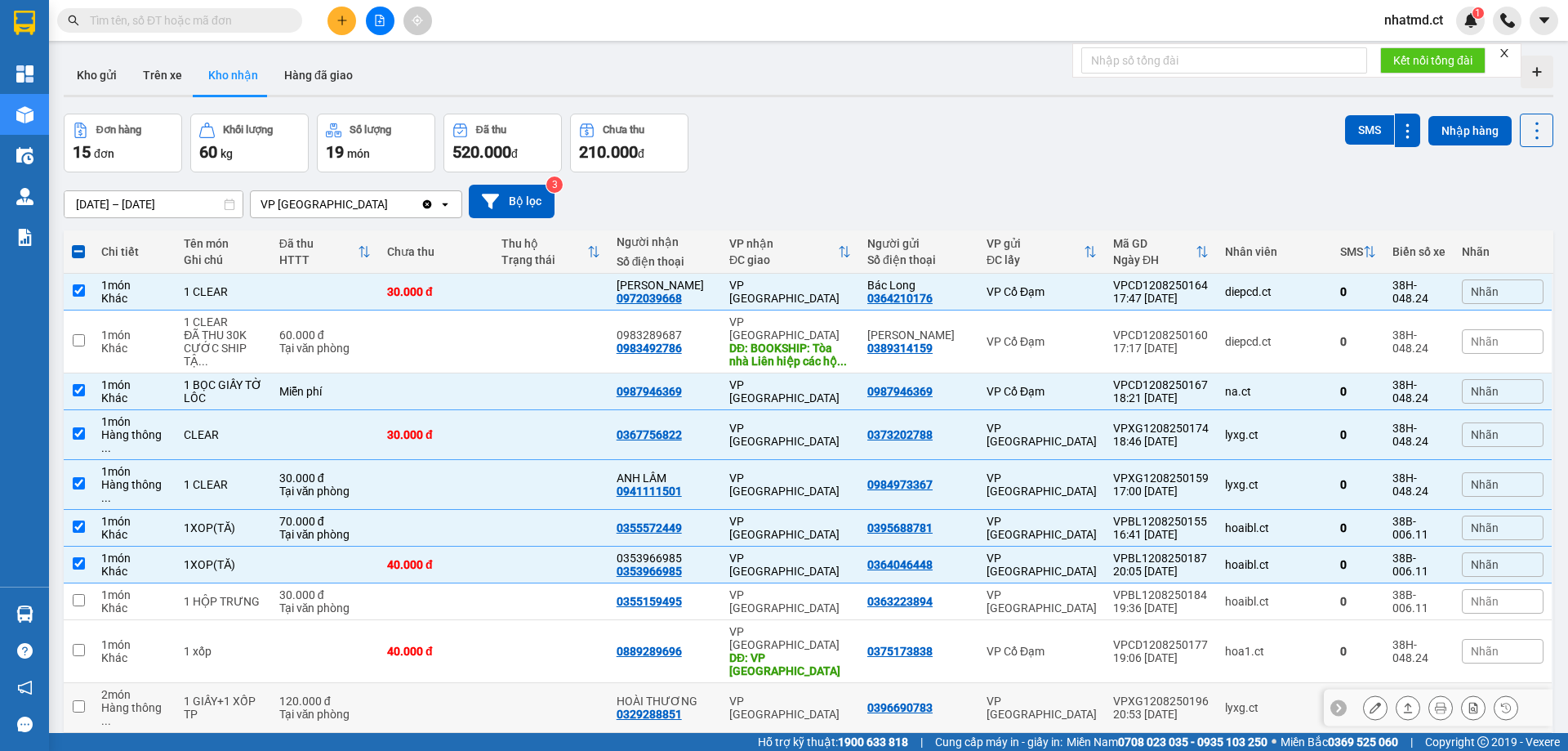
click at [335, 708] on div "Tại văn phòng" at bounding box center [325, 714] width 91 height 13
checkbox input "true"
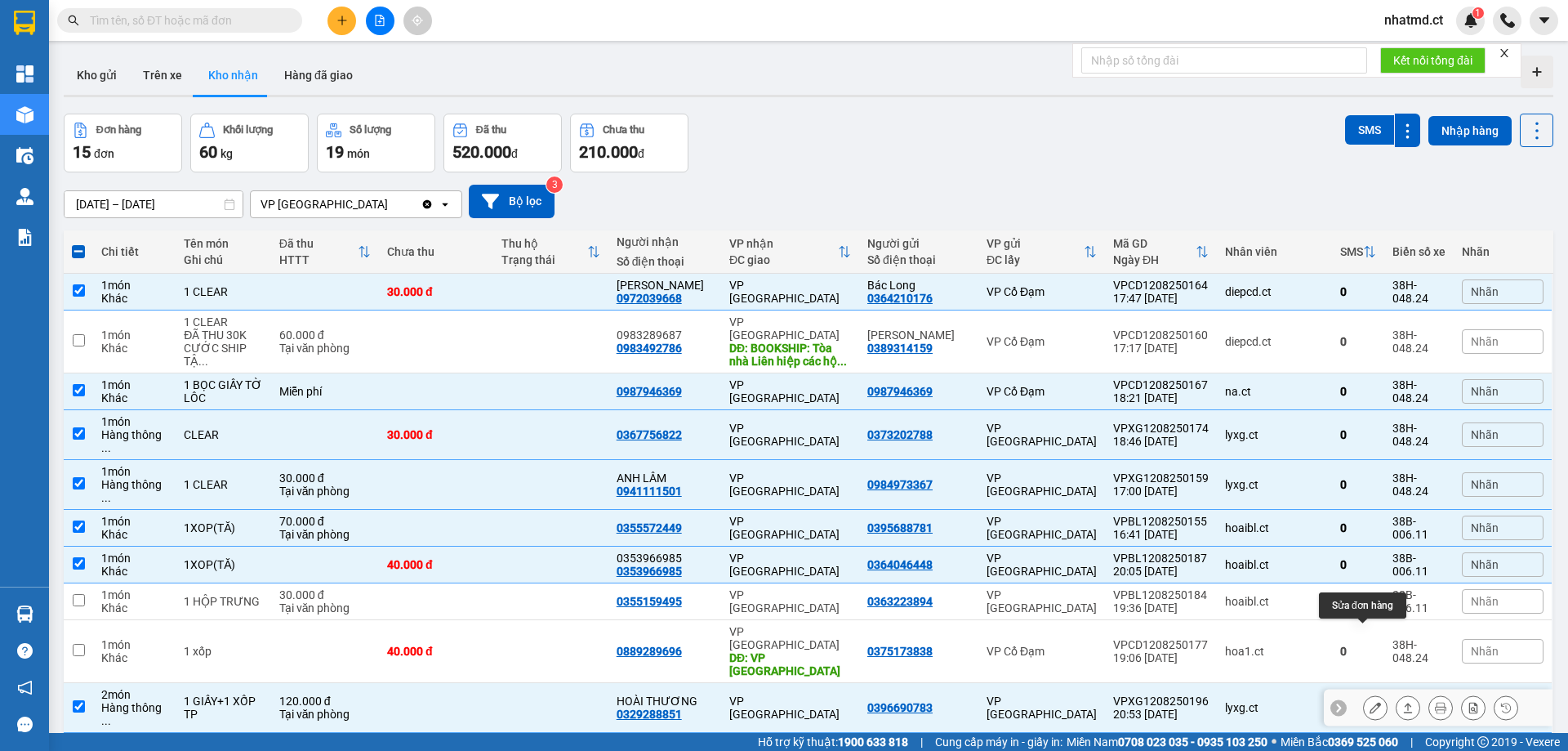
click at [1369, 702] on icon at bounding box center [1375, 708] width 11 height 11
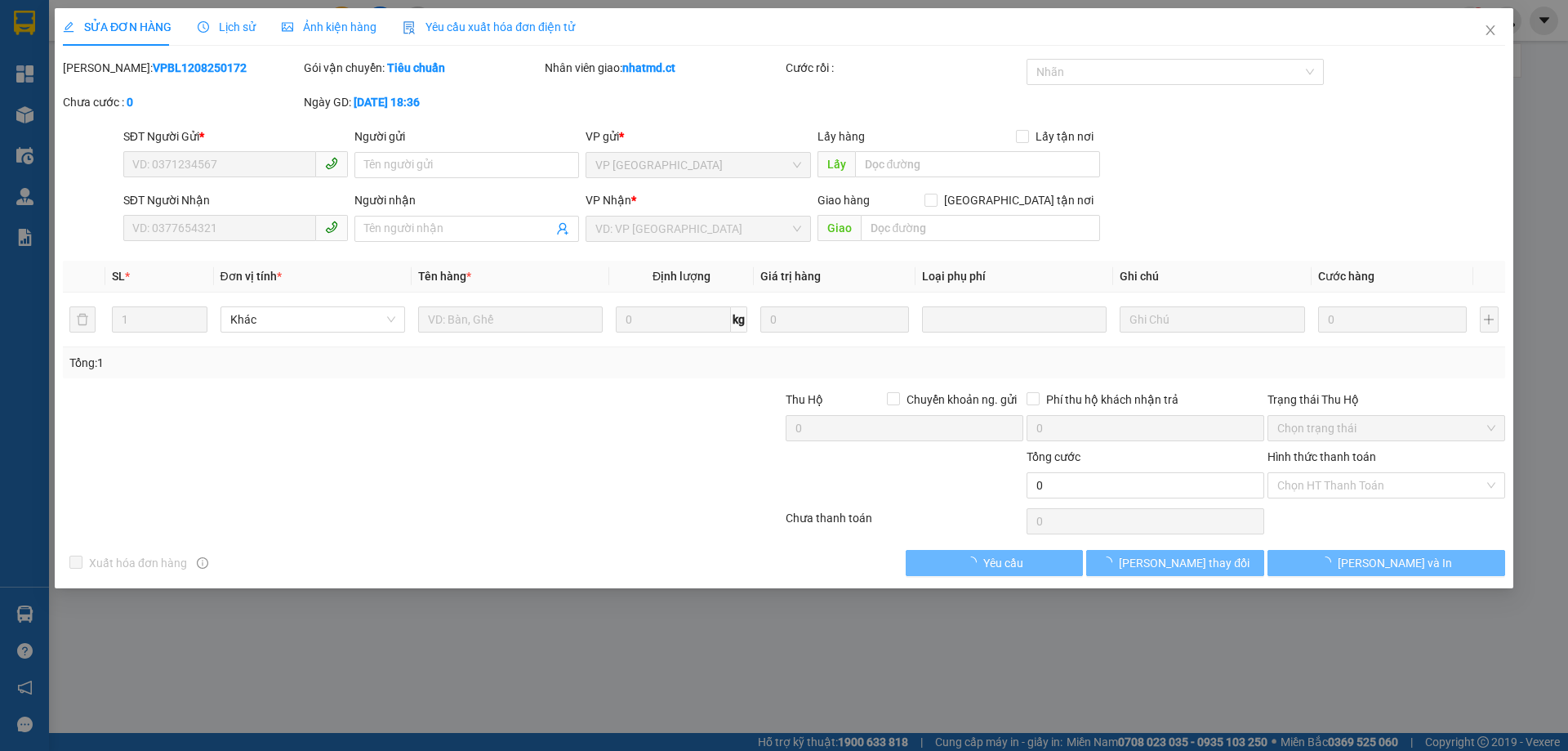
type input "0396690783"
type input "0329288851"
type input "HOÀI THƯƠNG"
type input "120.000"
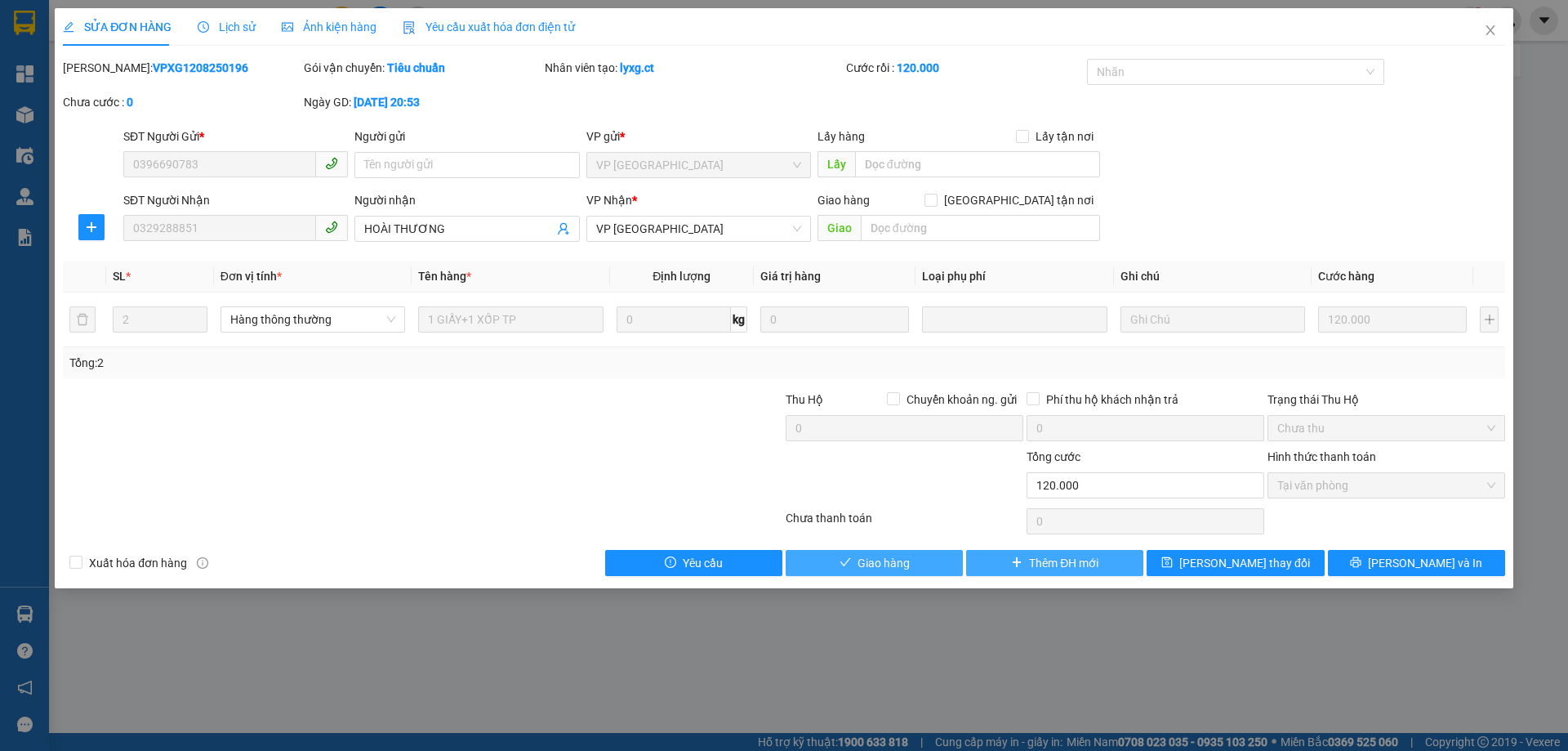
click at [914, 562] on button "Giao hàng" at bounding box center [874, 563] width 177 height 26
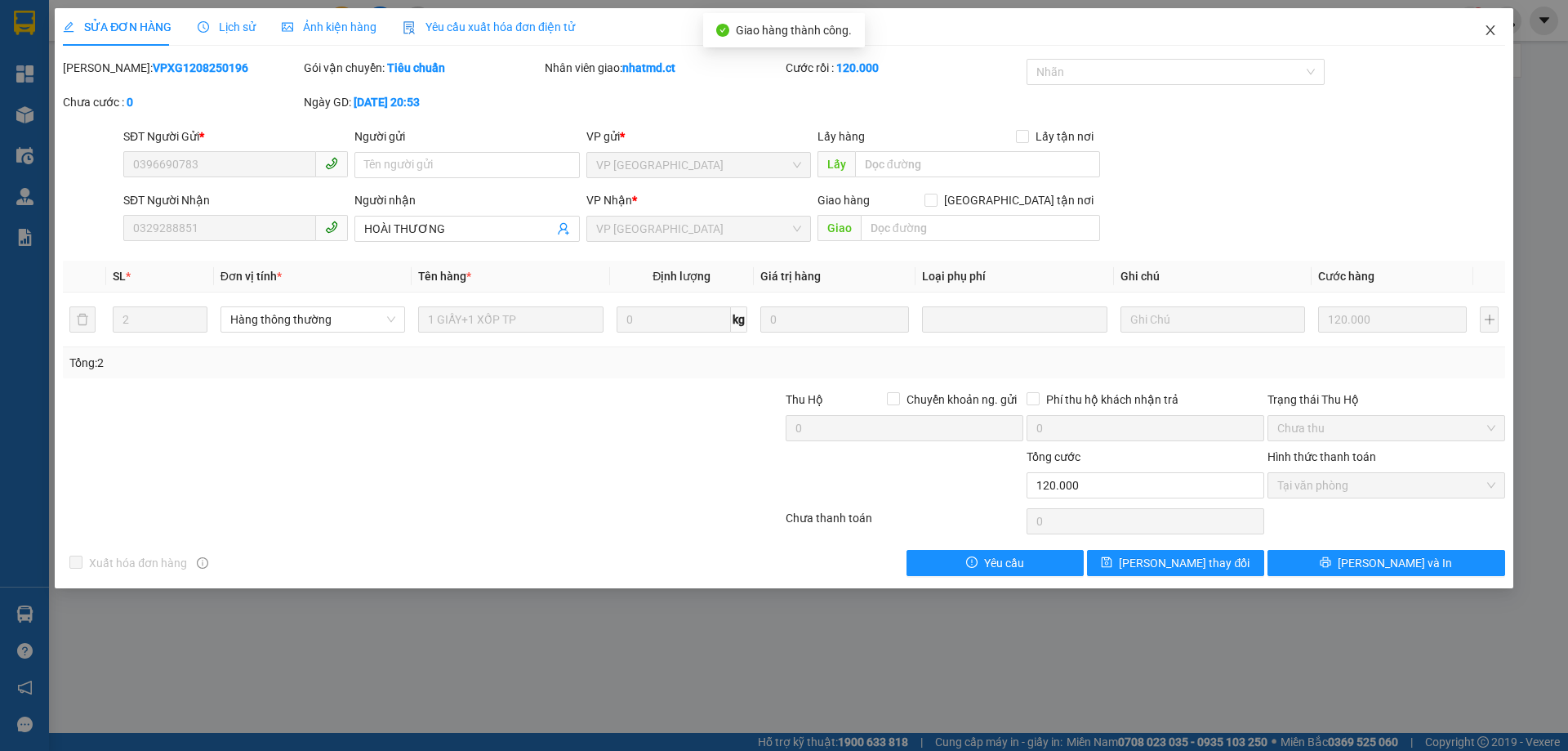
click at [1489, 34] on icon "close" at bounding box center [1490, 30] width 9 height 9
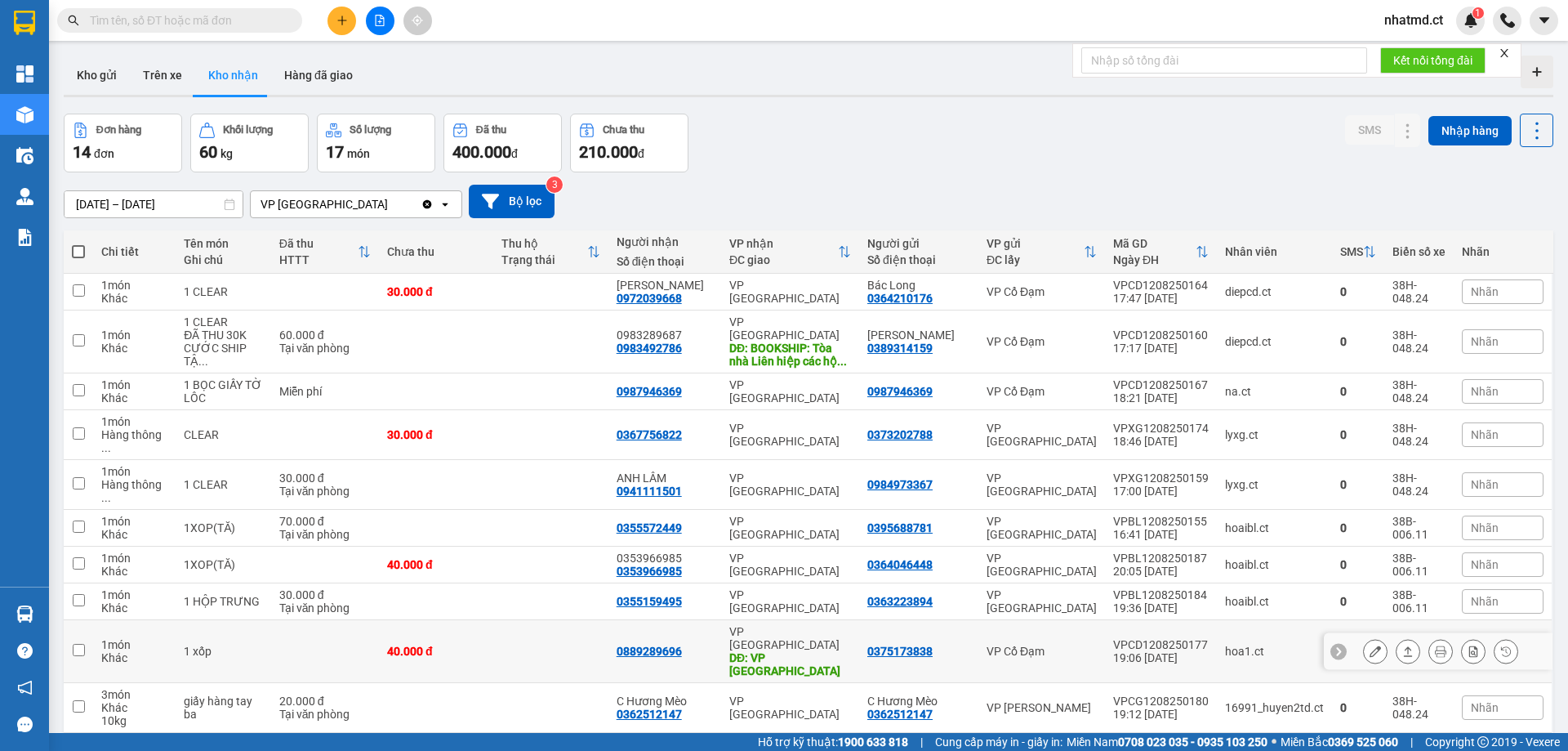
click at [607, 620] on td at bounding box center [550, 651] width 114 height 63
checkbox input "true"
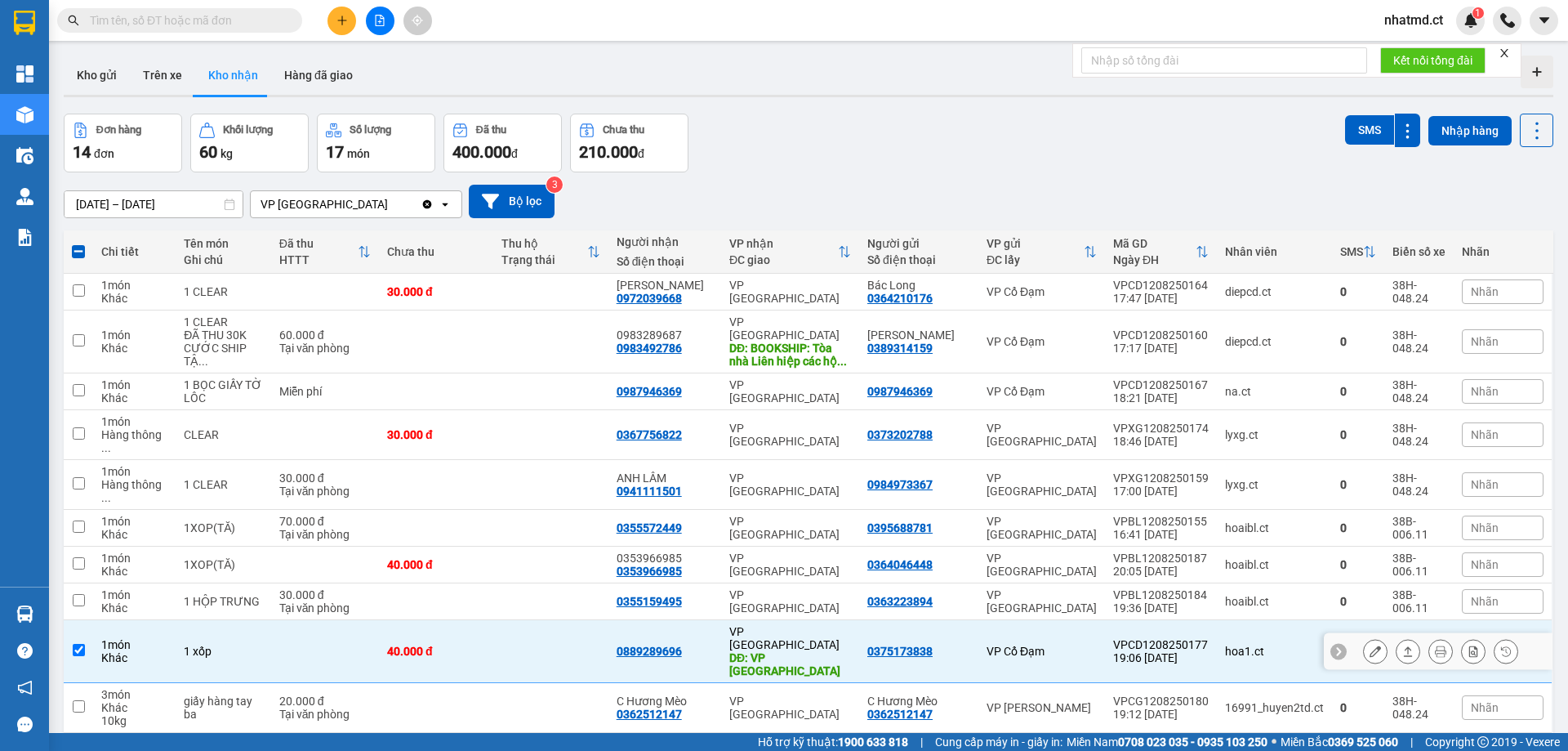
click at [1369, 645] on icon at bounding box center [1375, 651] width 11 height 11
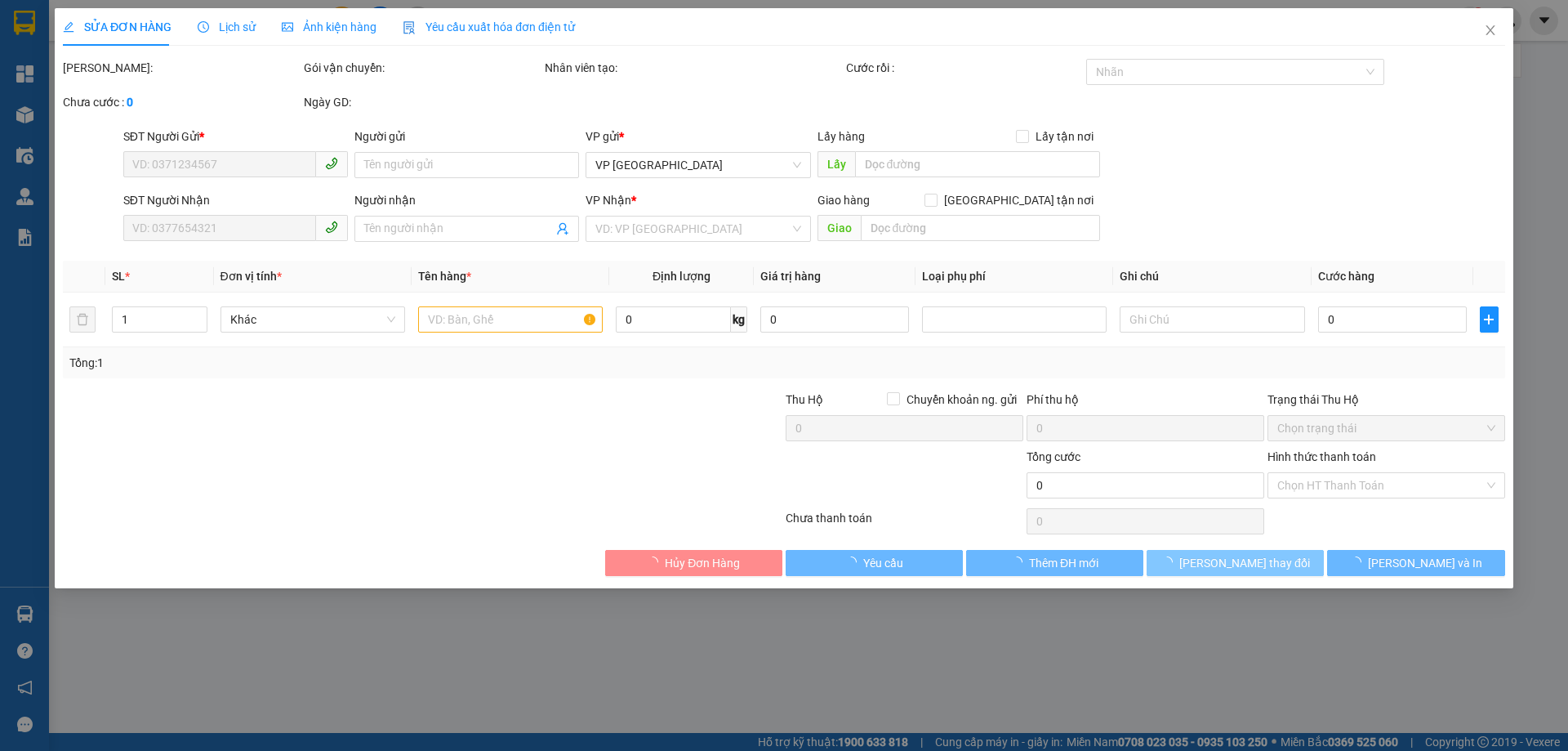
type input "0375173838"
type input "0889289696"
type input "VP [GEOGRAPHIC_DATA]"
type input "40.000"
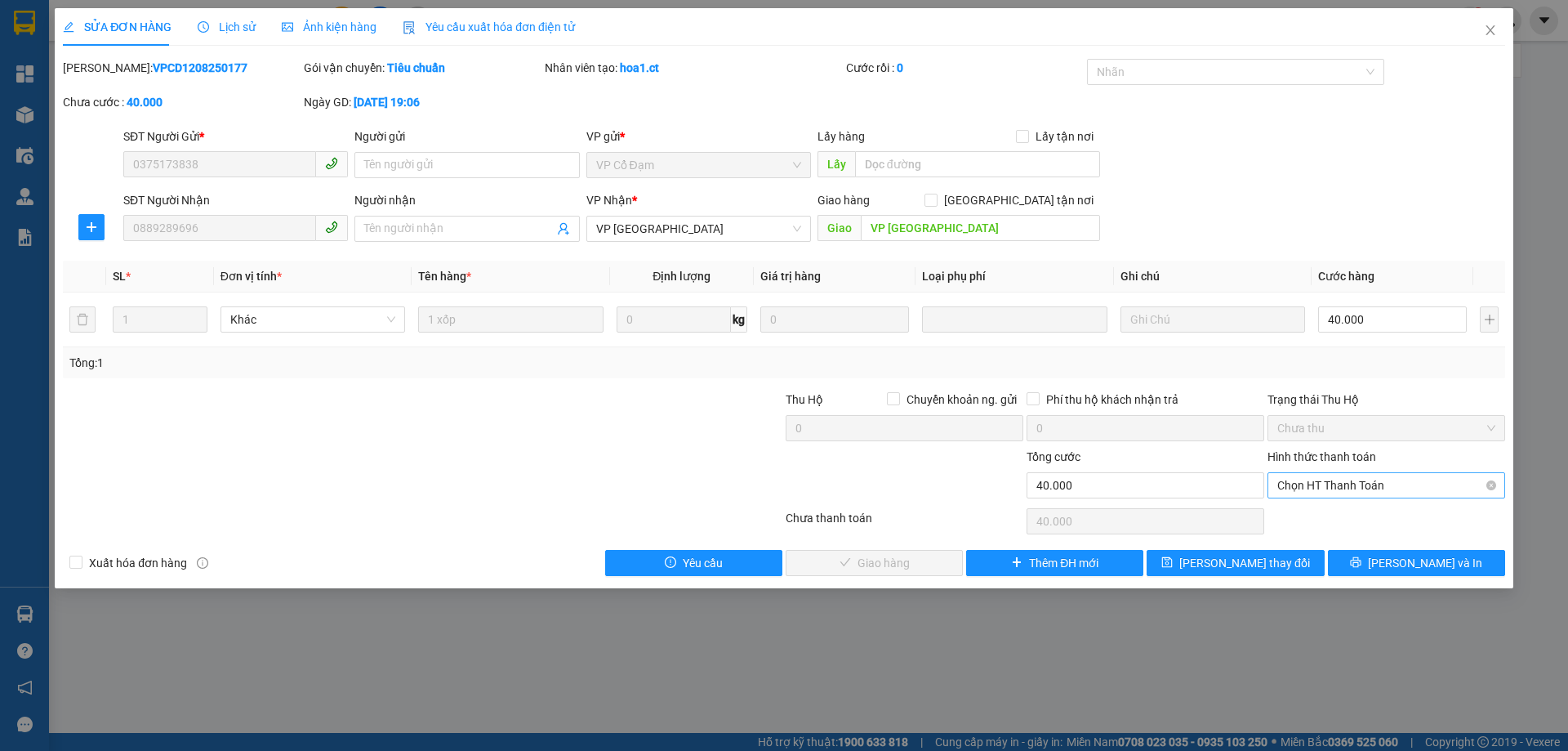
click at [1355, 498] on div "Chọn HT Thanh Toán" at bounding box center [1386, 485] width 237 height 26
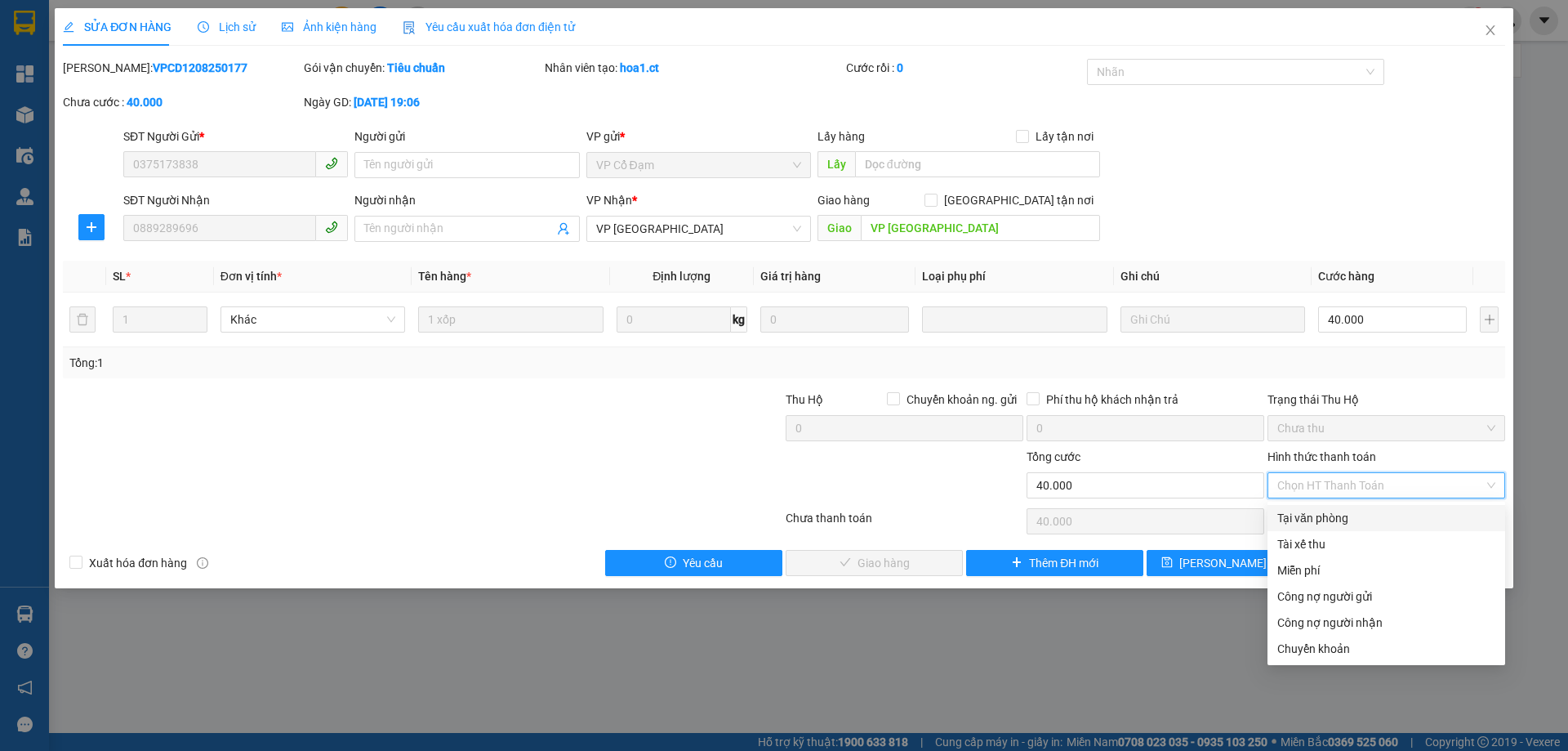
click at [1334, 517] on div "Tại văn phòng" at bounding box center [1386, 517] width 218 height 18
type input "0"
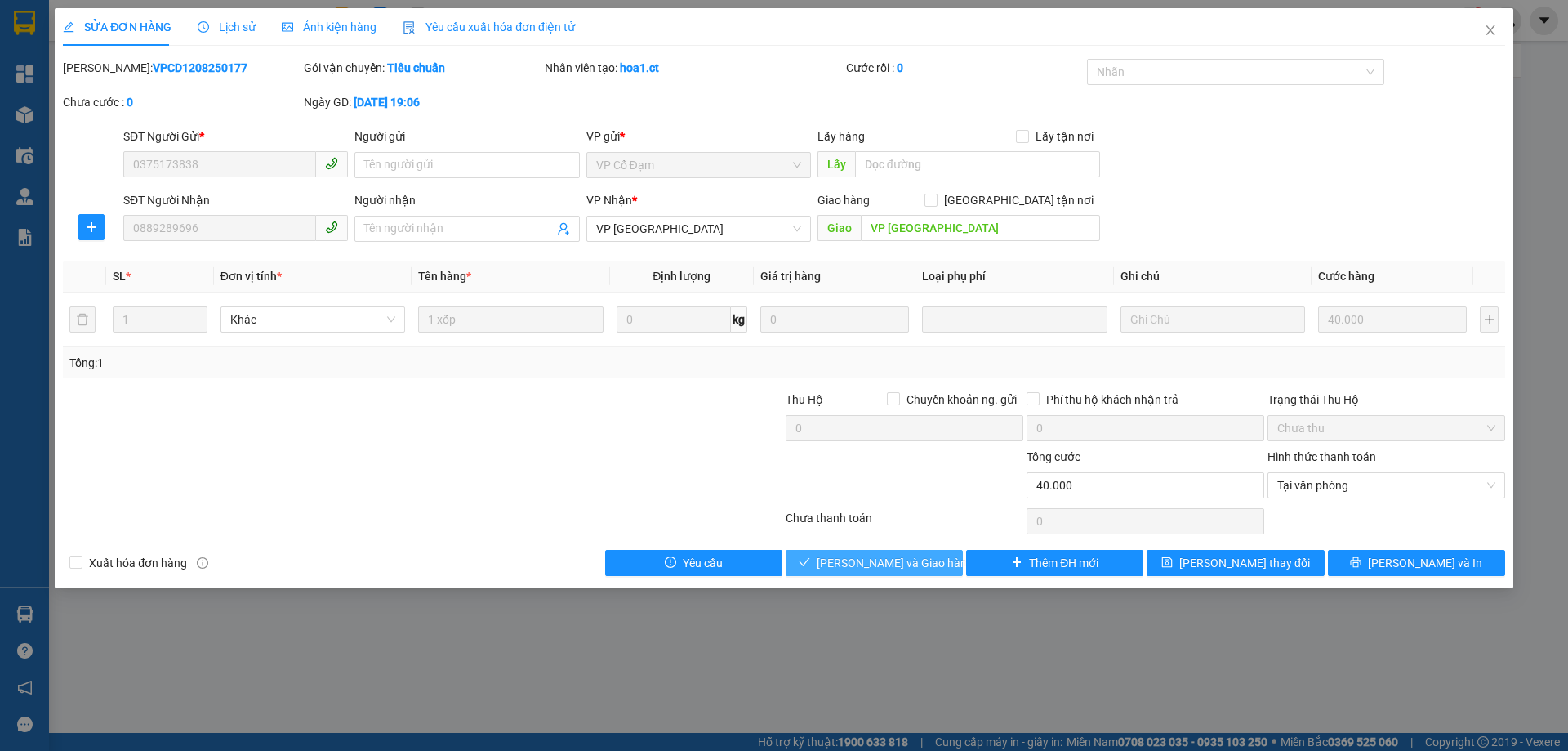
click at [930, 570] on button "Lưu và Giao hàng" at bounding box center [874, 563] width 177 height 26
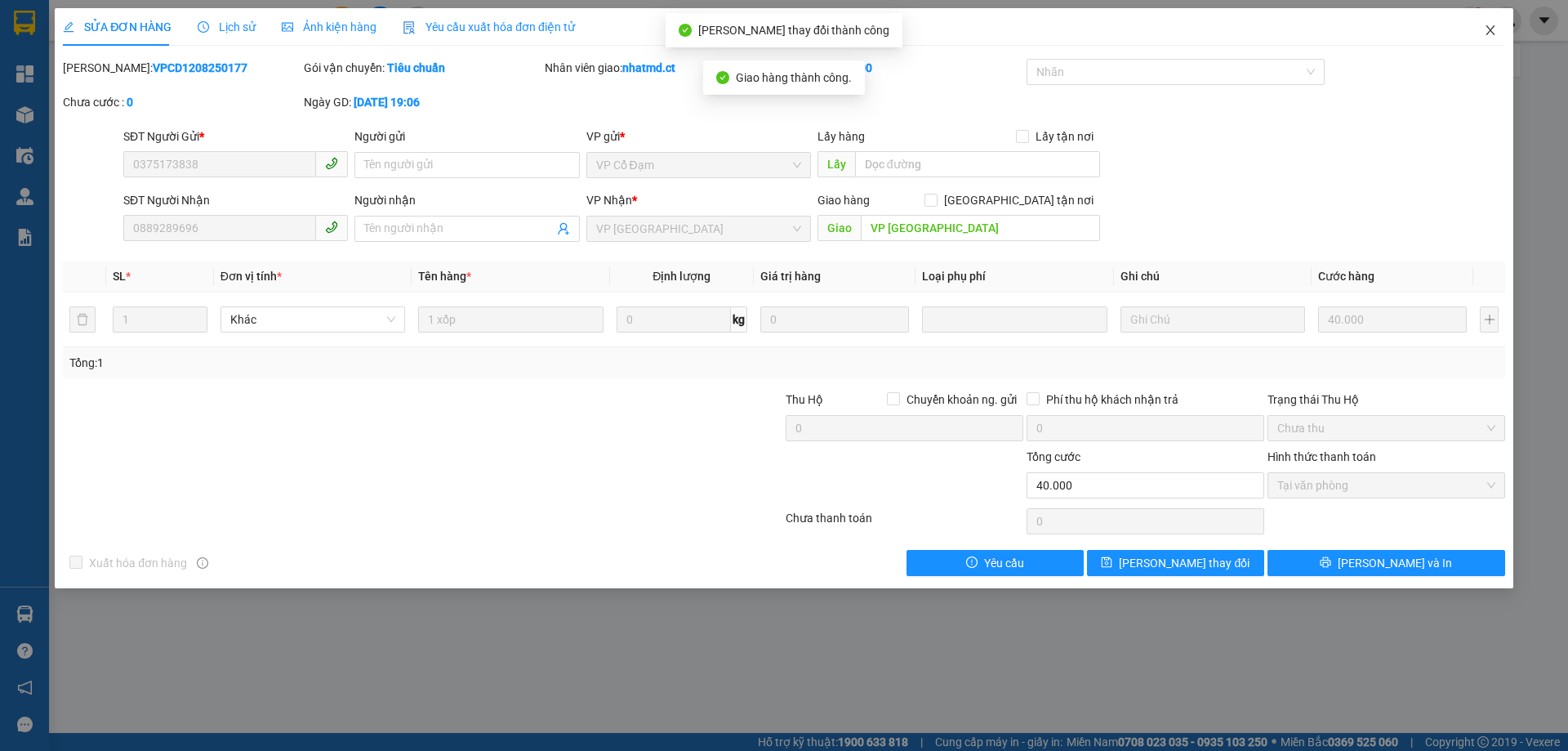
click at [1491, 32] on icon "close" at bounding box center [1491, 30] width 13 height 13
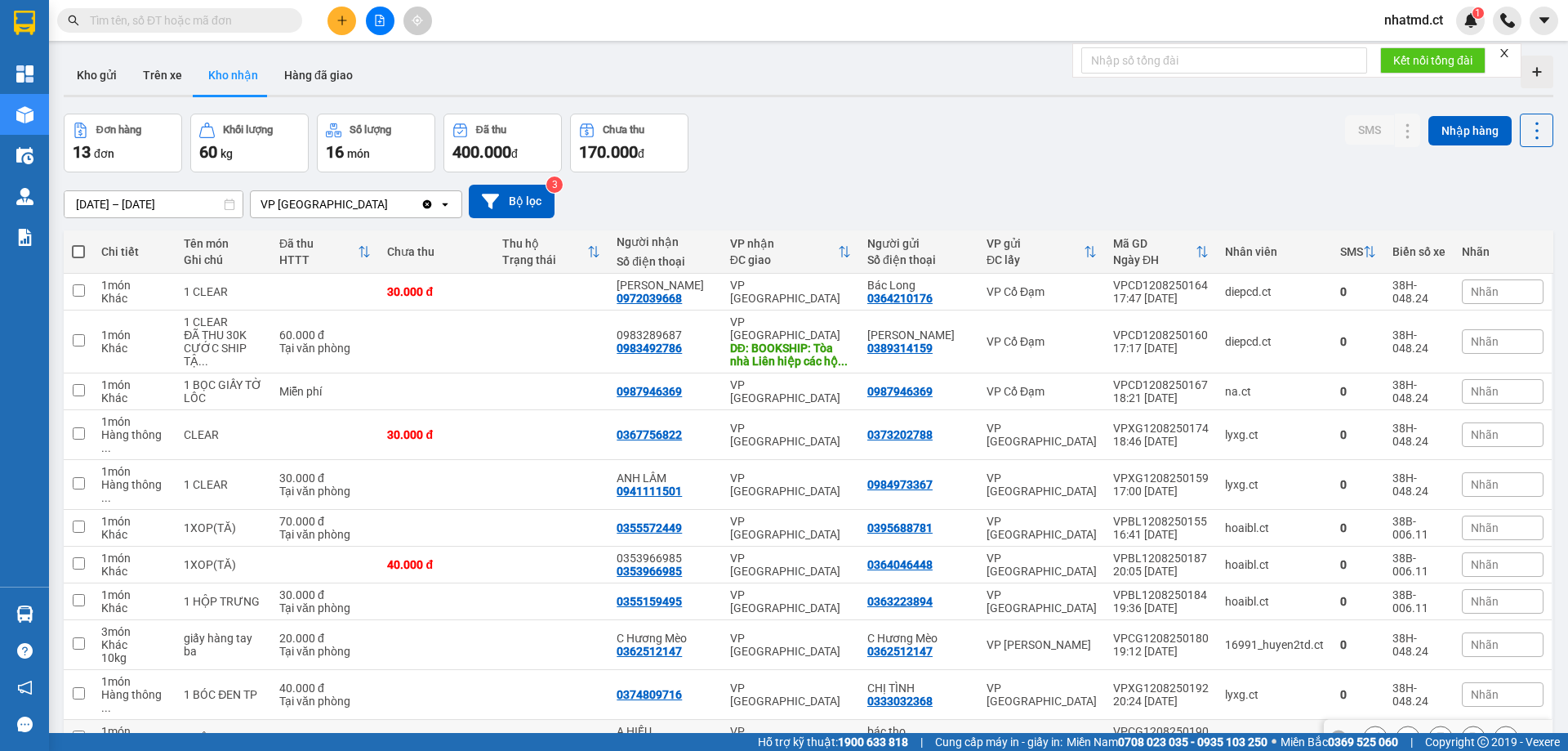
click at [446, 670] on td at bounding box center [435, 694] width 114 height 50
checkbox input "true"
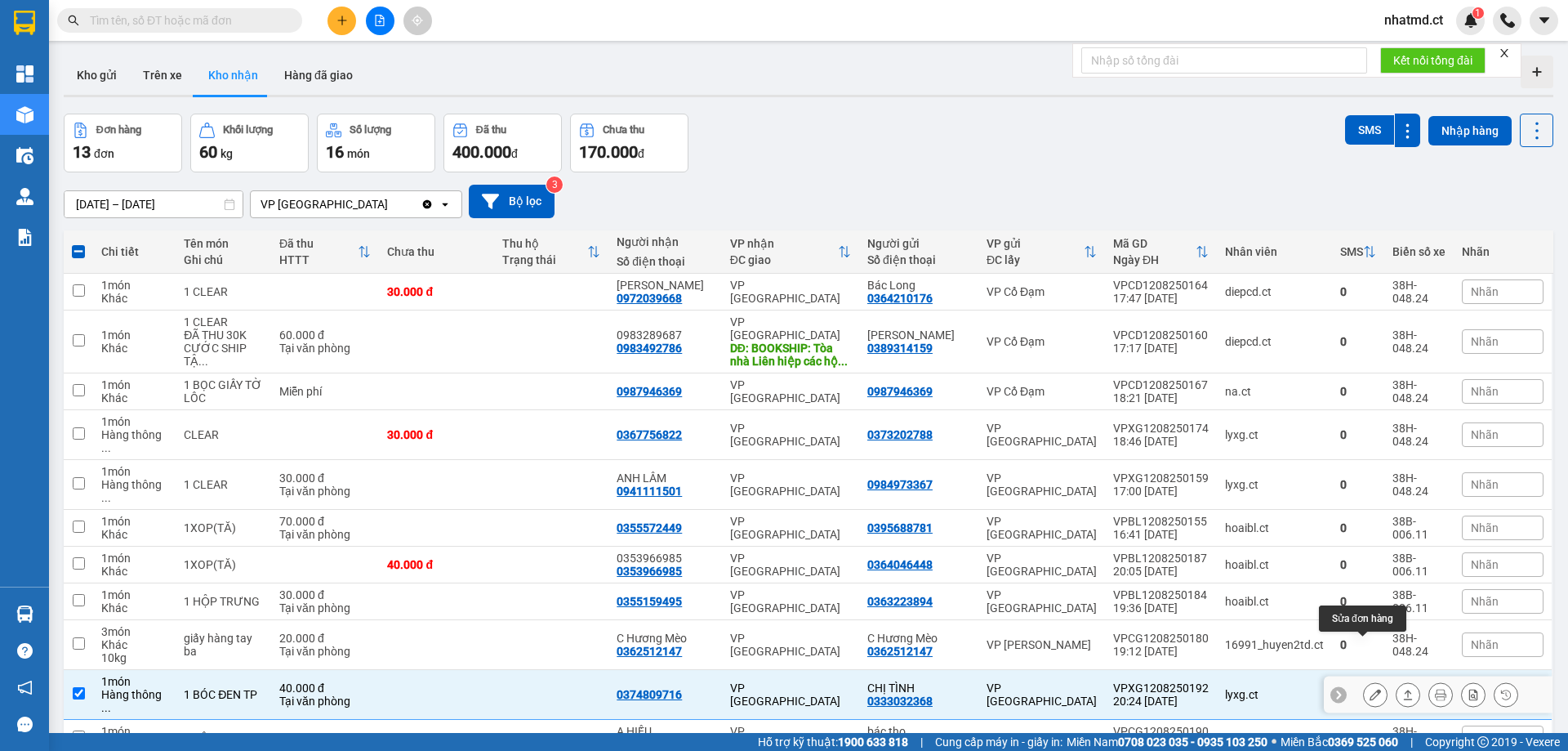
click at [1370, 680] on button at bounding box center [1375, 694] width 23 height 28
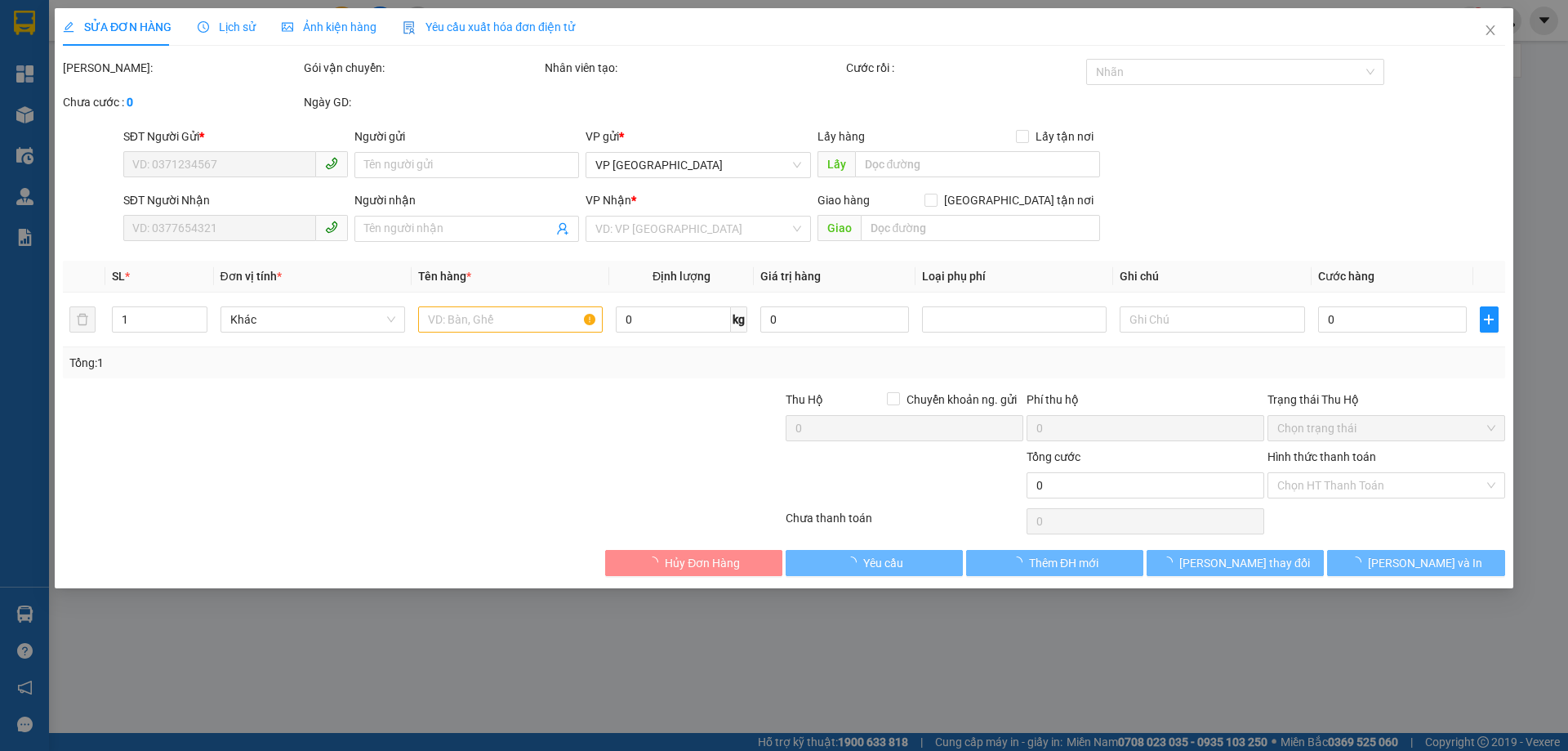
type input "0333032368"
type input "CHỊ TÌNH"
type input "0374809716"
type input "40.000"
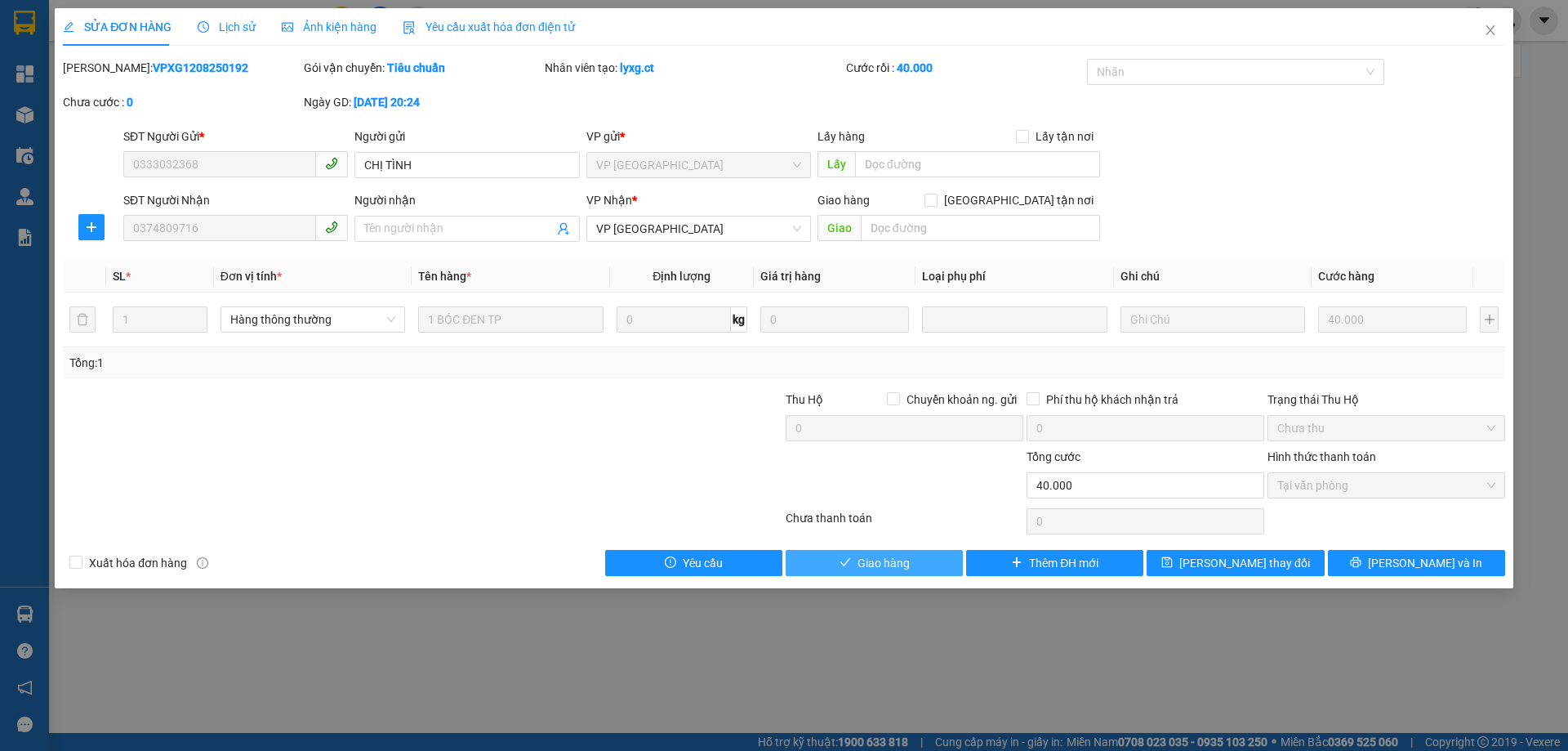
click at [898, 563] on span "Giao hàng" at bounding box center [883, 563] width 52 height 18
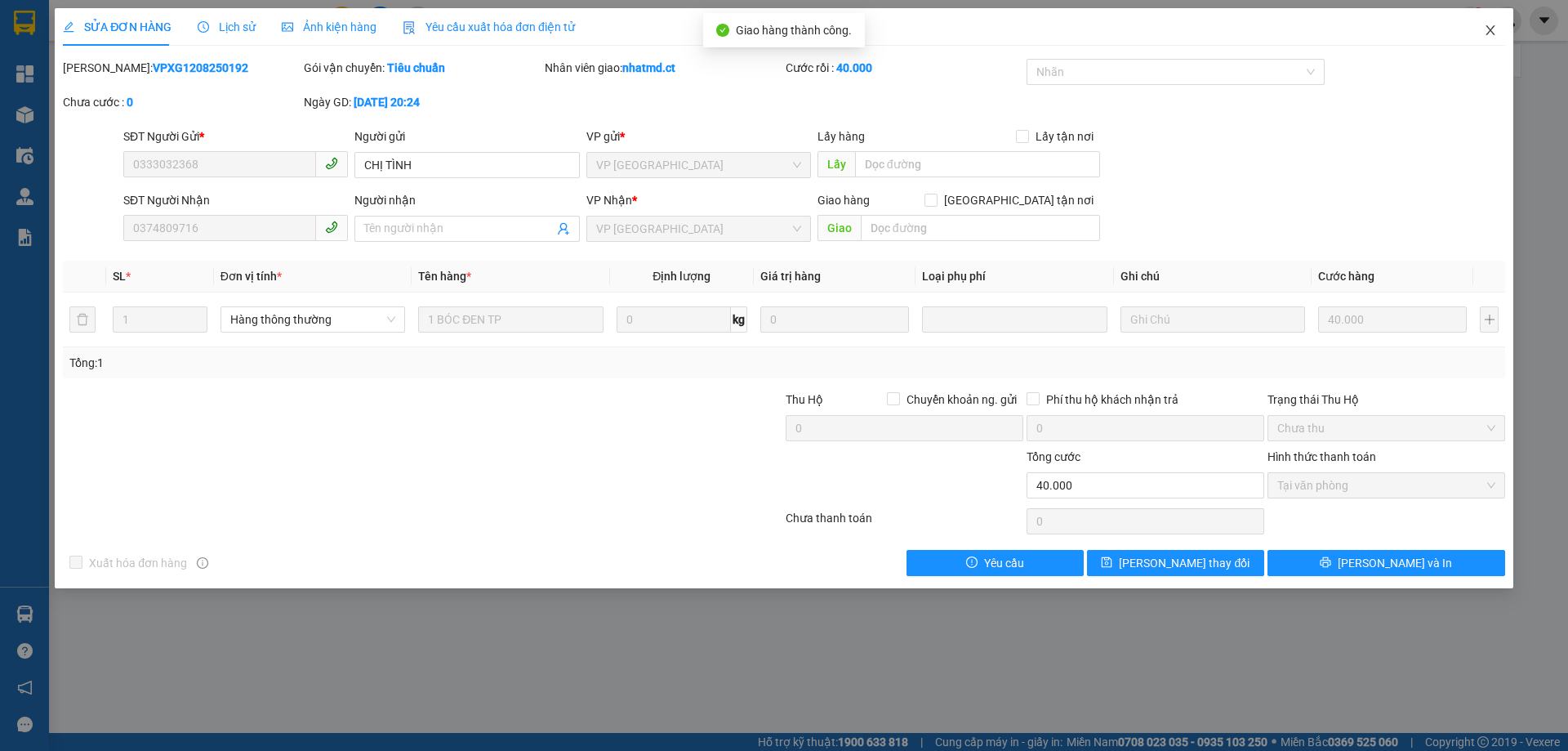
click at [1493, 32] on icon "close" at bounding box center [1491, 30] width 13 height 13
